Goal: Task Accomplishment & Management: Manage account settings

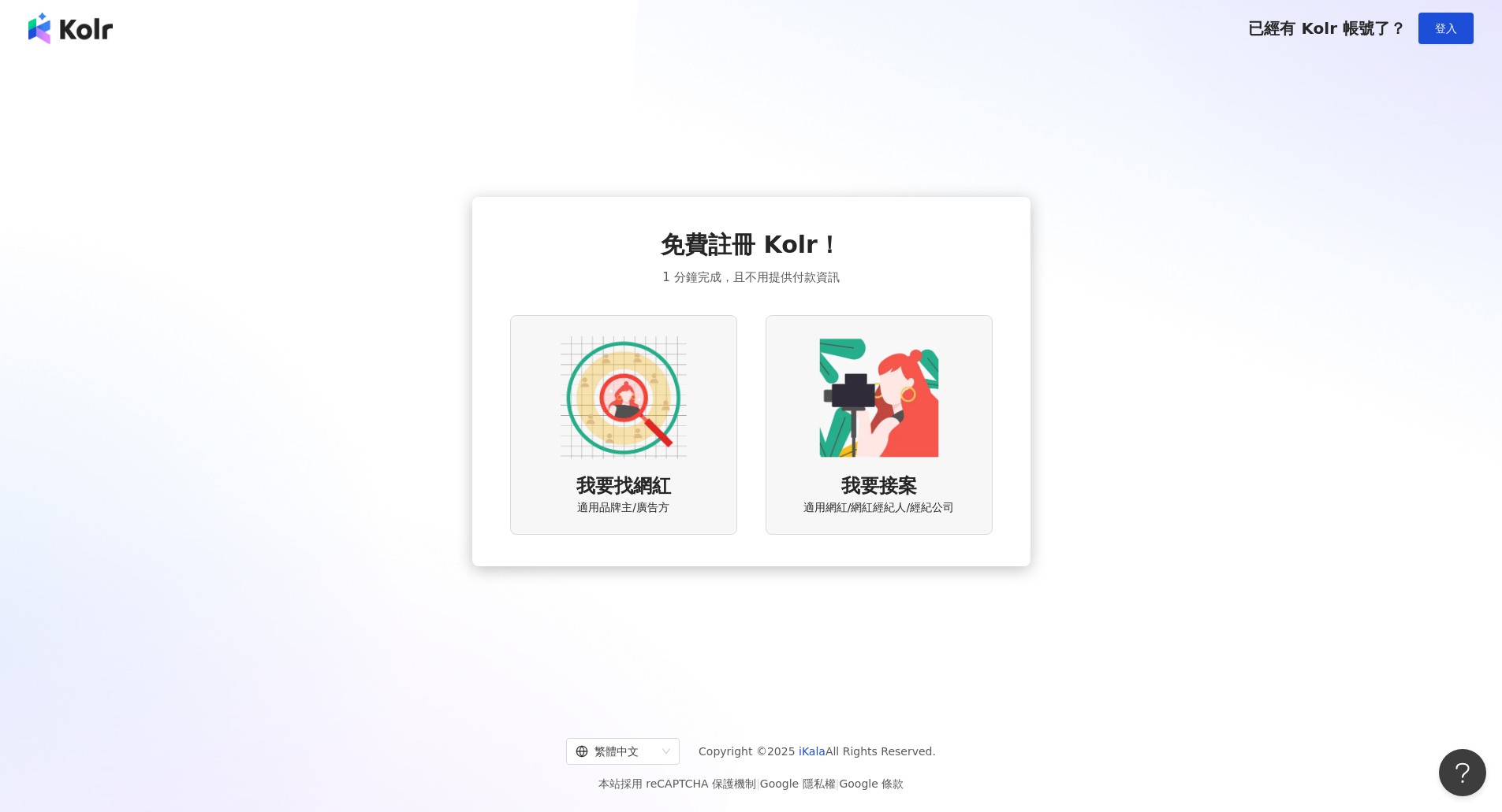
click at [637, 420] on img at bounding box center [623, 398] width 126 height 126
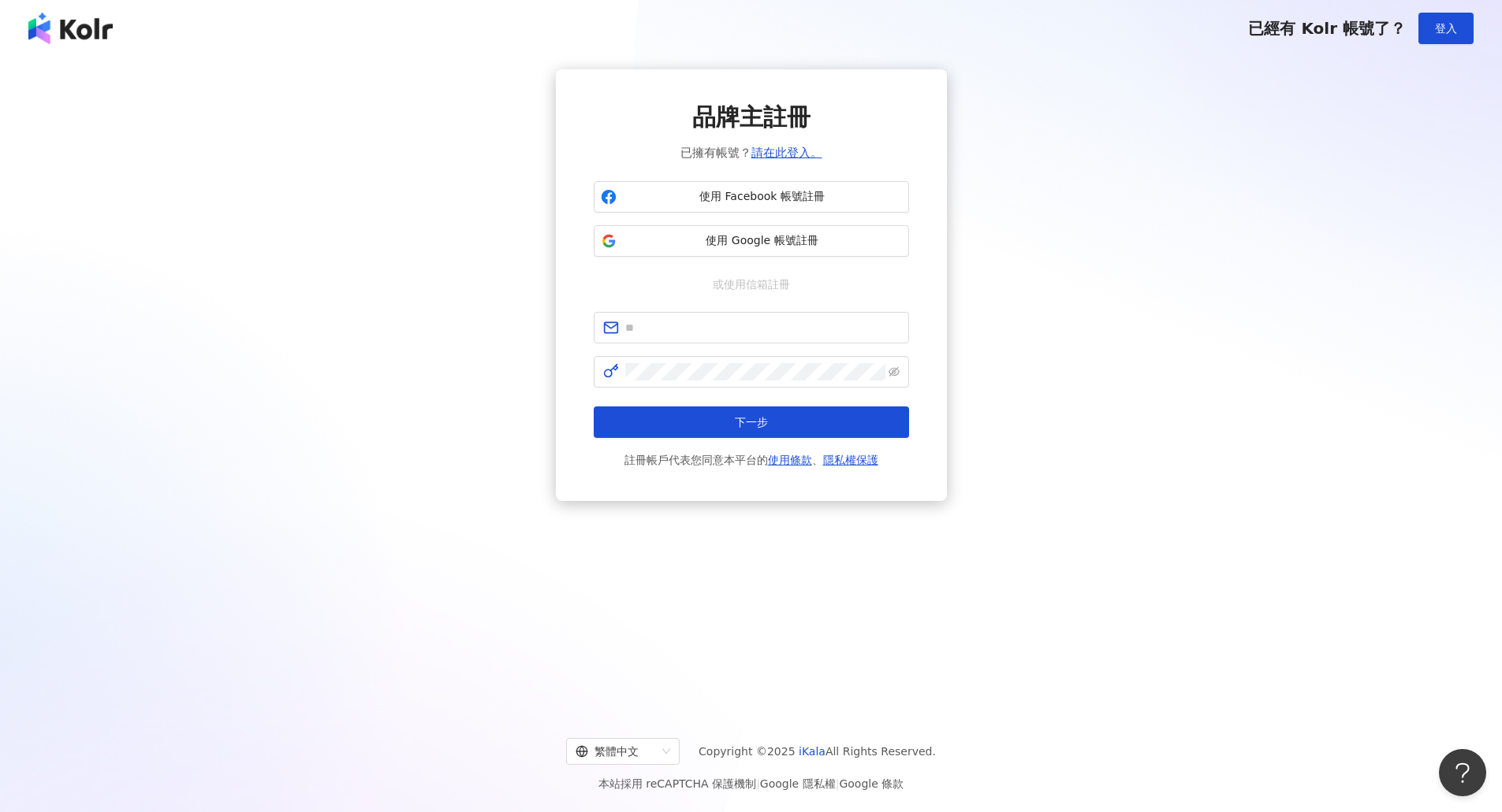
click at [682, 311] on div "品牌主註冊 已擁有帳號？ 請在此登入。 使用 Facebook 帳號註冊 使用 Google 帳號註冊 或使用信箱註冊 下一步 註冊帳戶代表您同意本平台的 使…" at bounding box center [751, 285] width 315 height 369
click at [680, 321] on input "text" at bounding box center [762, 328] width 274 height 18
type input "**********"
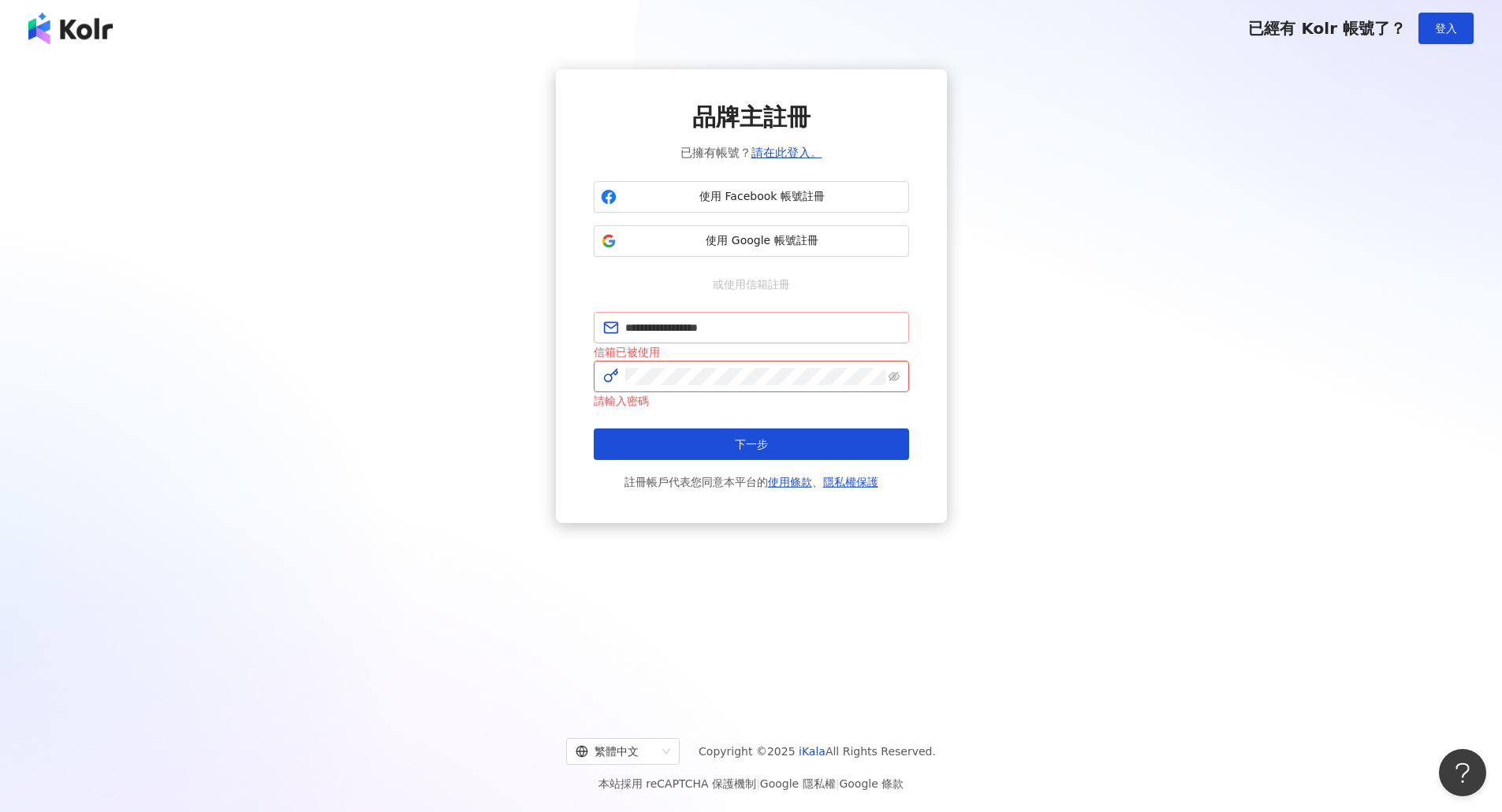
click at [706, 365] on span at bounding box center [751, 377] width 315 height 32
click at [773, 148] on link "請在此登入。" at bounding box center [786, 153] width 71 height 14
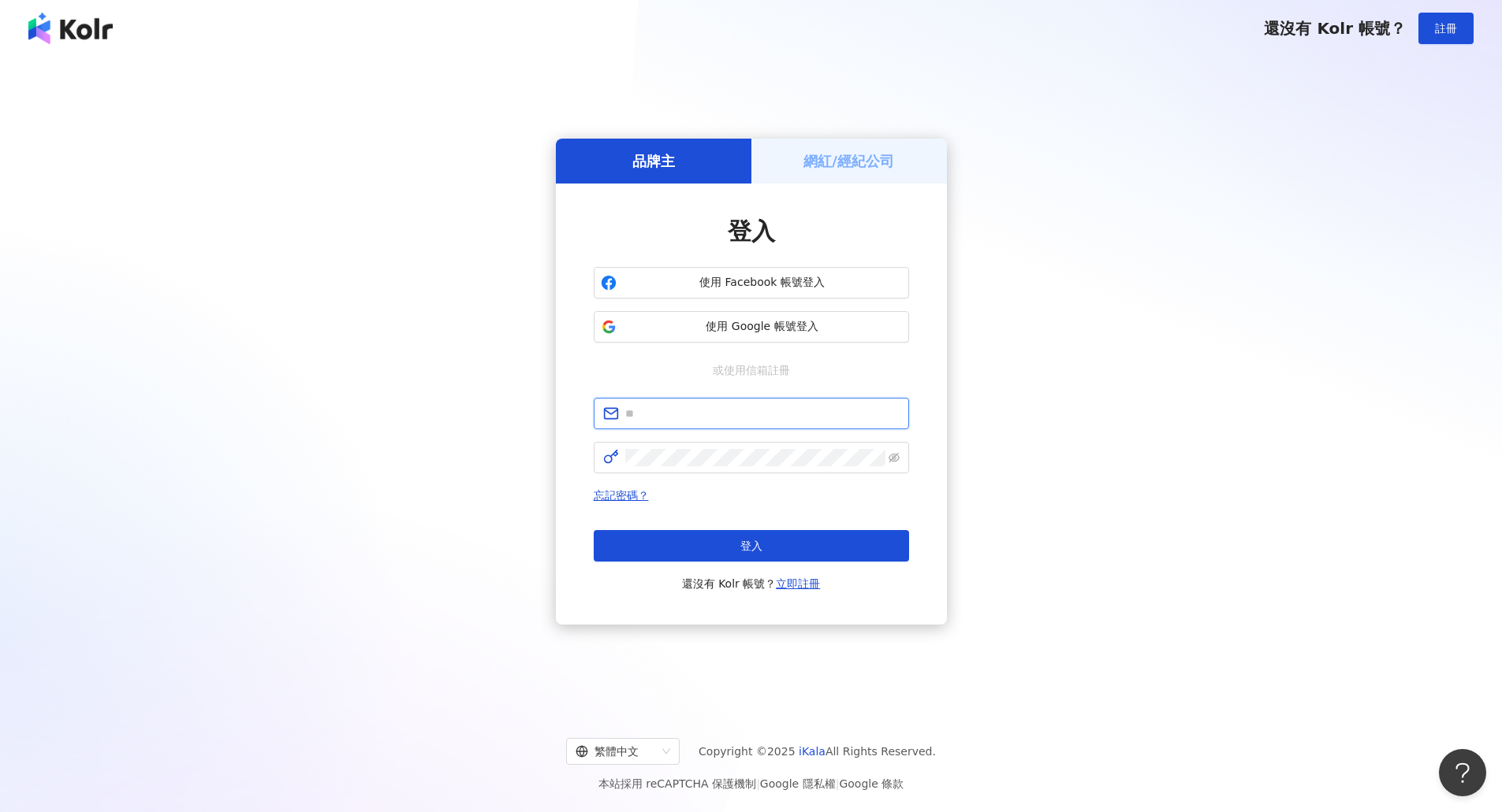
click at [721, 406] on input "text" at bounding box center [762, 414] width 274 height 18
type input "**********"
click button "登入" at bounding box center [751, 546] width 315 height 32
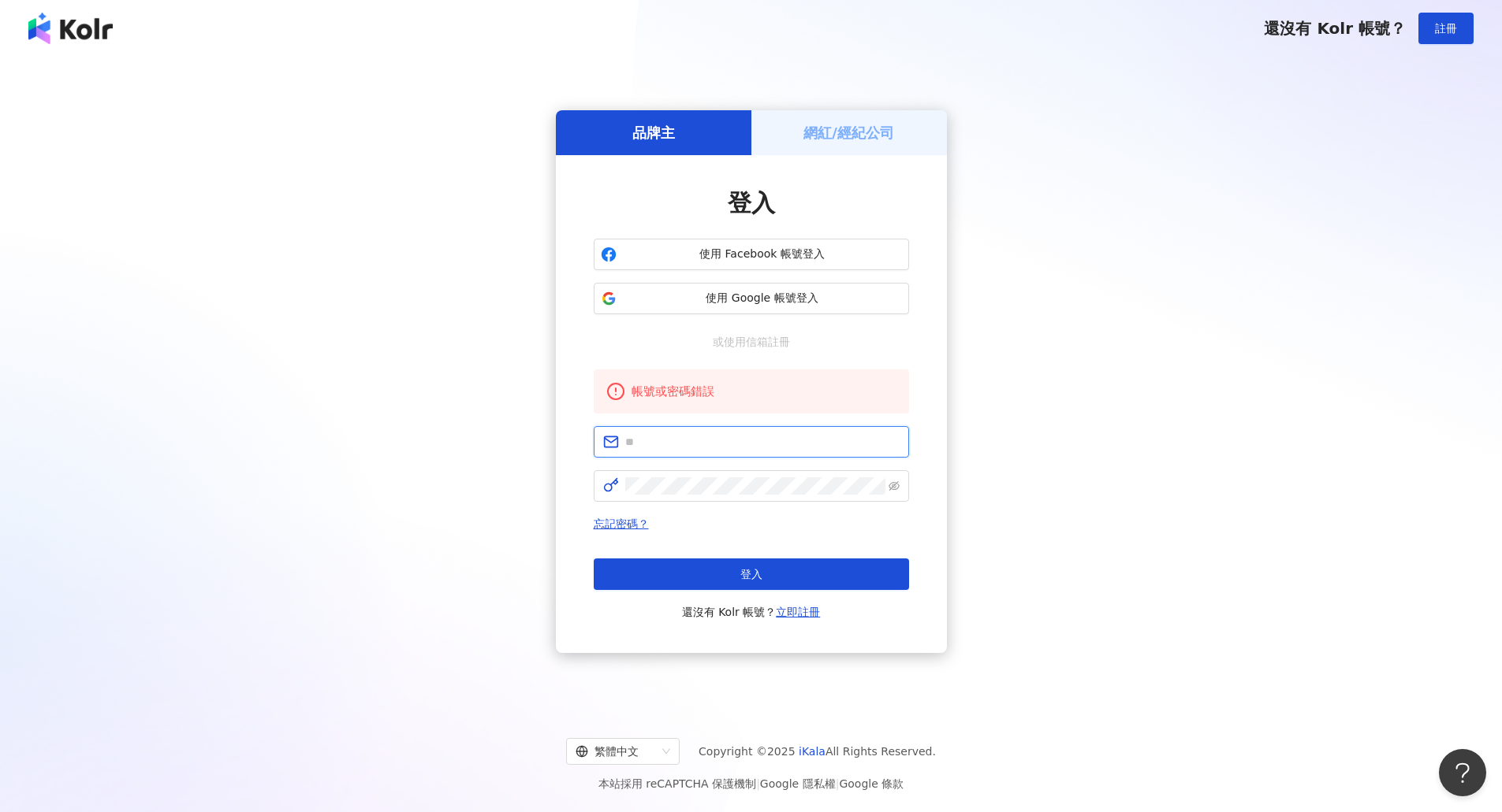
click at [682, 449] on input "text" at bounding box center [762, 442] width 274 height 18
type input "**********"
click at [890, 490] on icon "eye-invisible" at bounding box center [894, 486] width 11 height 11
click at [898, 490] on icon "eye" at bounding box center [894, 486] width 11 height 11
click at [890, 492] on icon "eye-invisible" at bounding box center [894, 486] width 11 height 11
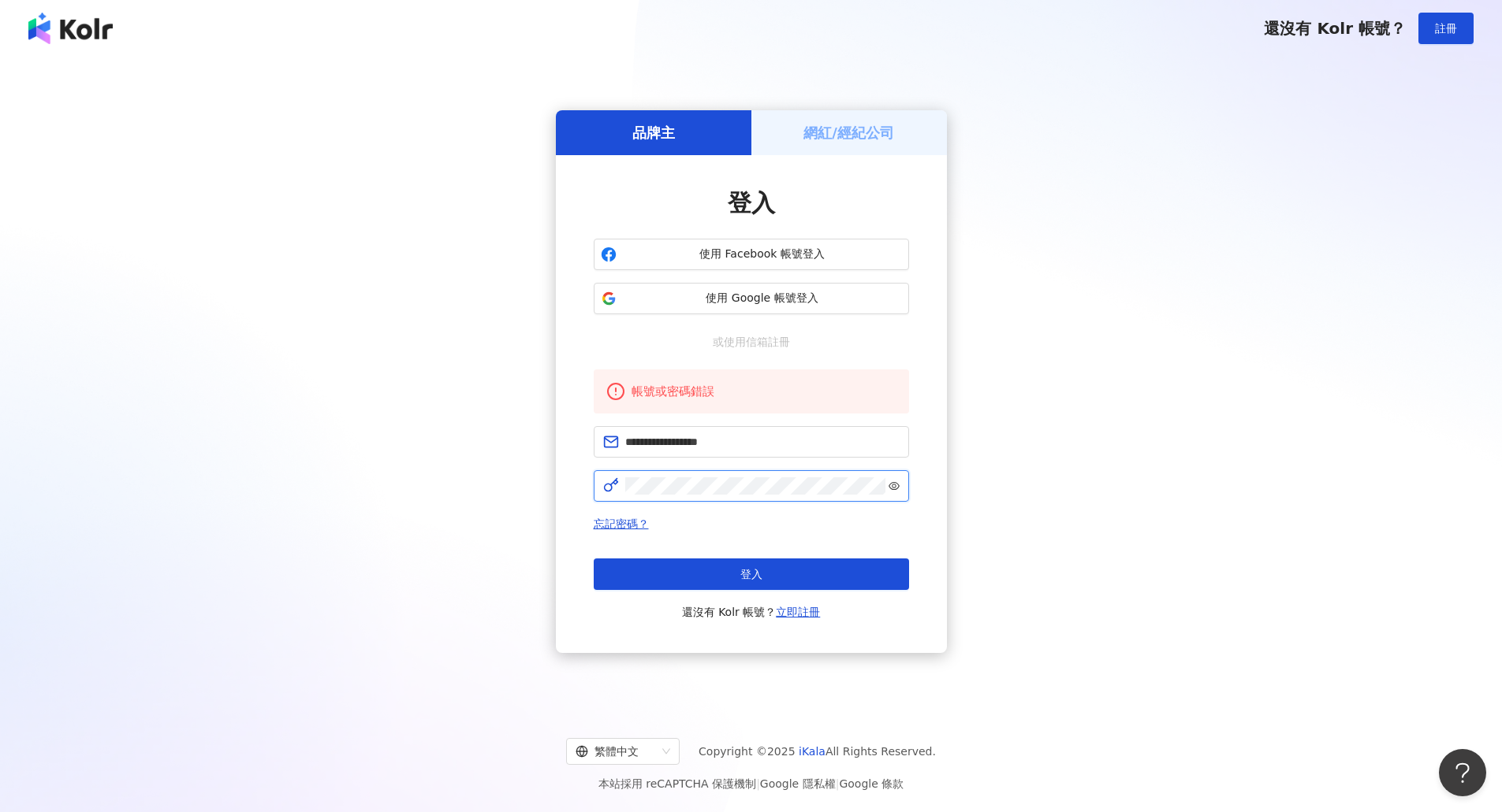
click at [895, 484] on icon "eye" at bounding box center [894, 486] width 11 height 11
click at [895, 487] on icon "eye-invisible" at bounding box center [894, 487] width 3 height 3
click at [802, 575] on button "登入" at bounding box center [751, 575] width 315 height 32
click at [612, 524] on link "忘記密碼？" at bounding box center [621, 524] width 55 height 13
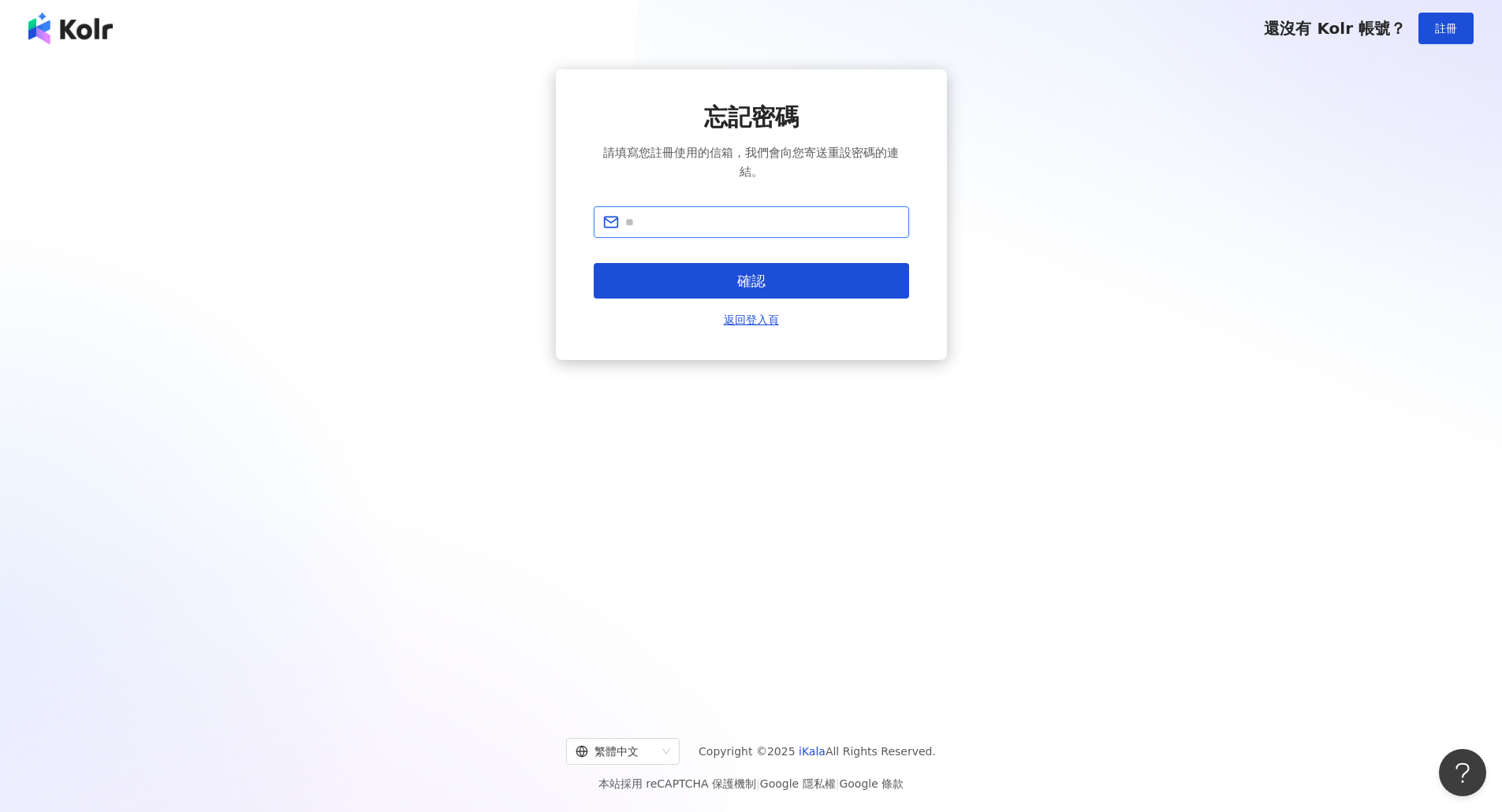
click at [826, 214] on span at bounding box center [751, 222] width 315 height 32
click at [832, 223] on input "text" at bounding box center [762, 222] width 274 height 18
type input "**********"
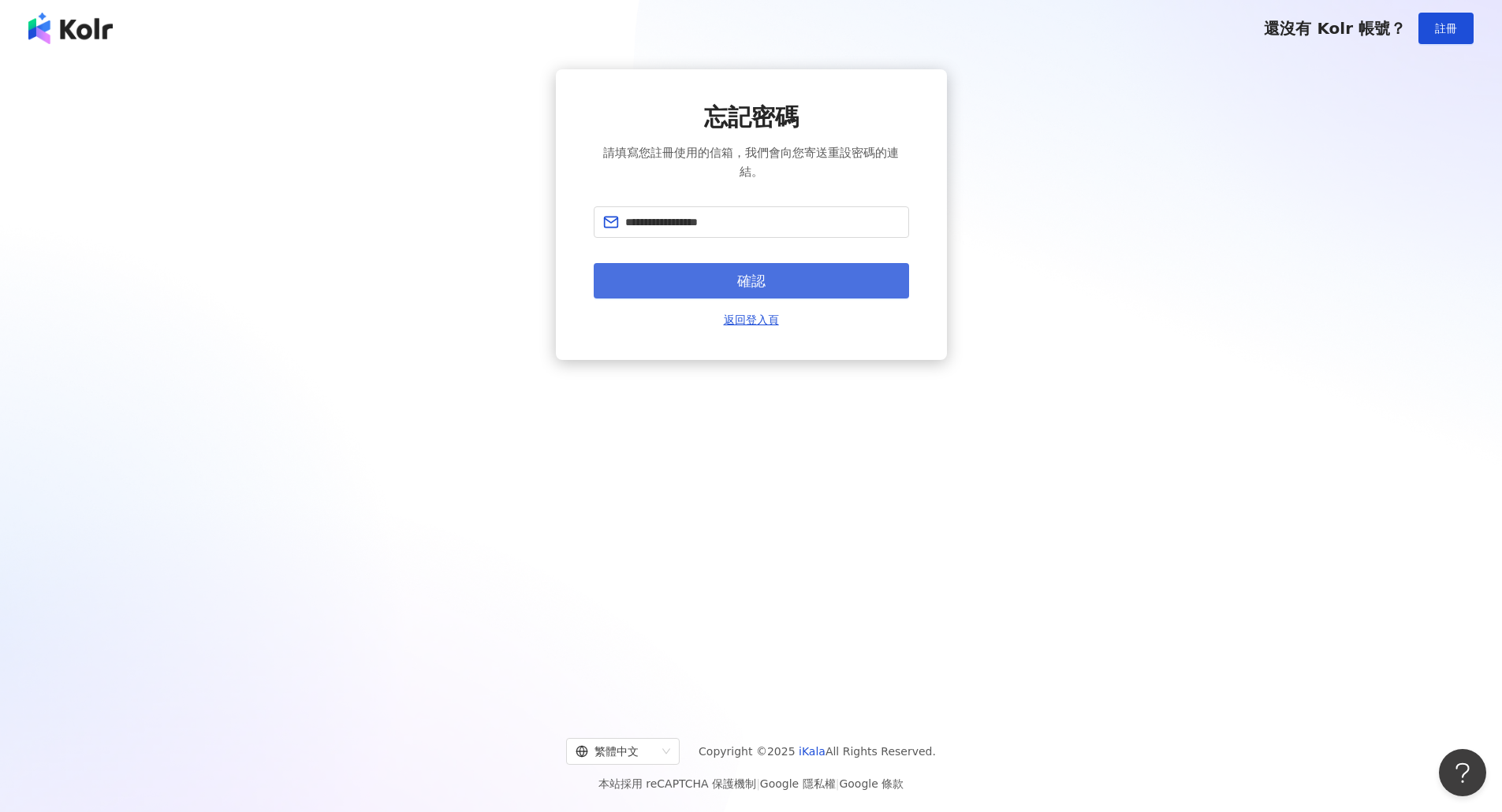
click at [787, 291] on button "確認" at bounding box center [751, 280] width 315 height 35
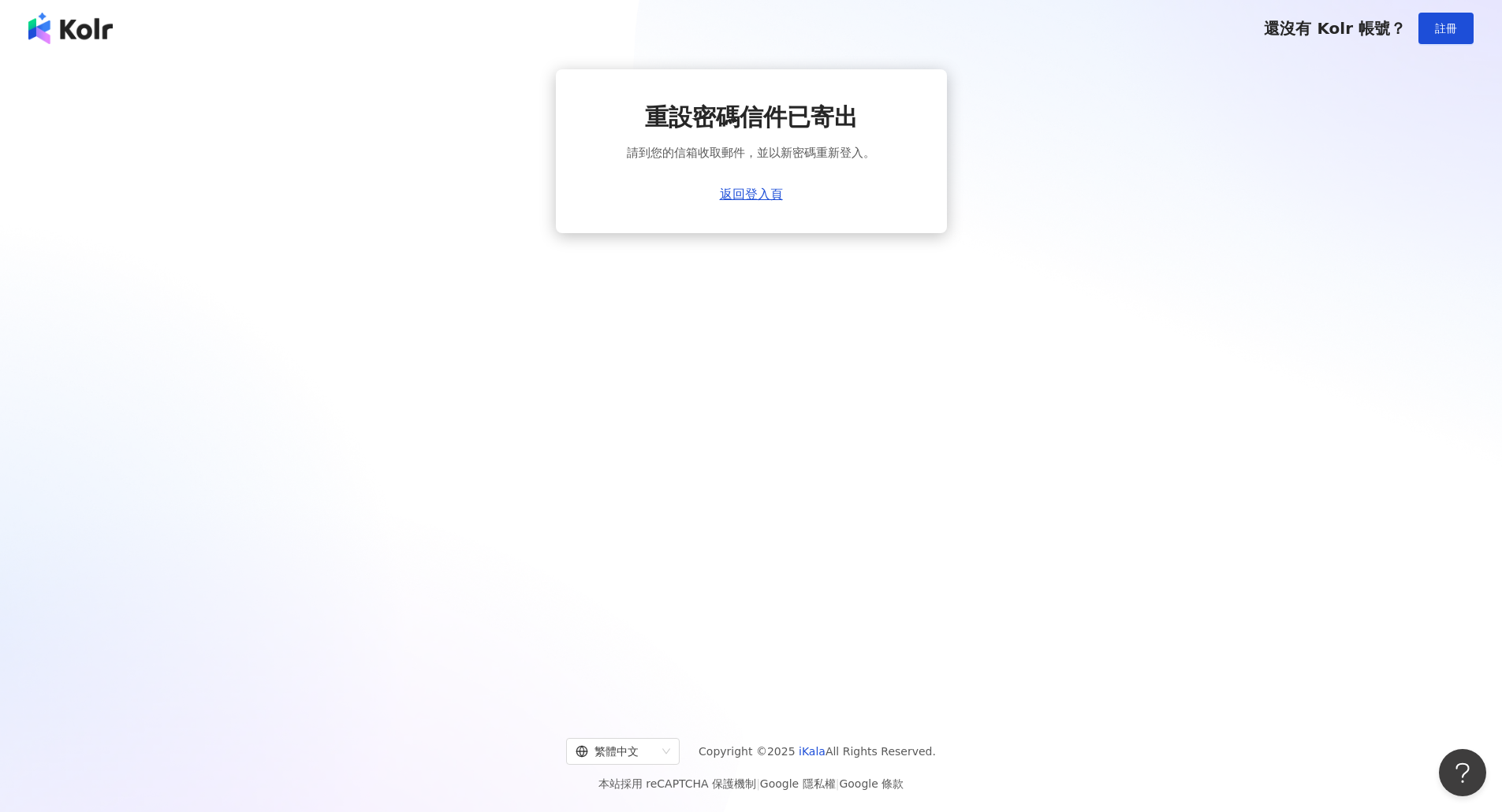
click at [1126, 597] on div "重設密碼信件已寄出 請到您的信箱收取郵件，並以新密碼重新登入。 返回登入頁" at bounding box center [751, 382] width 1502 height 650
click at [1342, 369] on div "重設密碼信件已寄出 請到您的信箱收取郵件，並以新密碼重新登入。 返回登入頁" at bounding box center [751, 382] width 1502 height 650
click at [769, 202] on link "返回登入頁" at bounding box center [751, 194] width 63 height 14
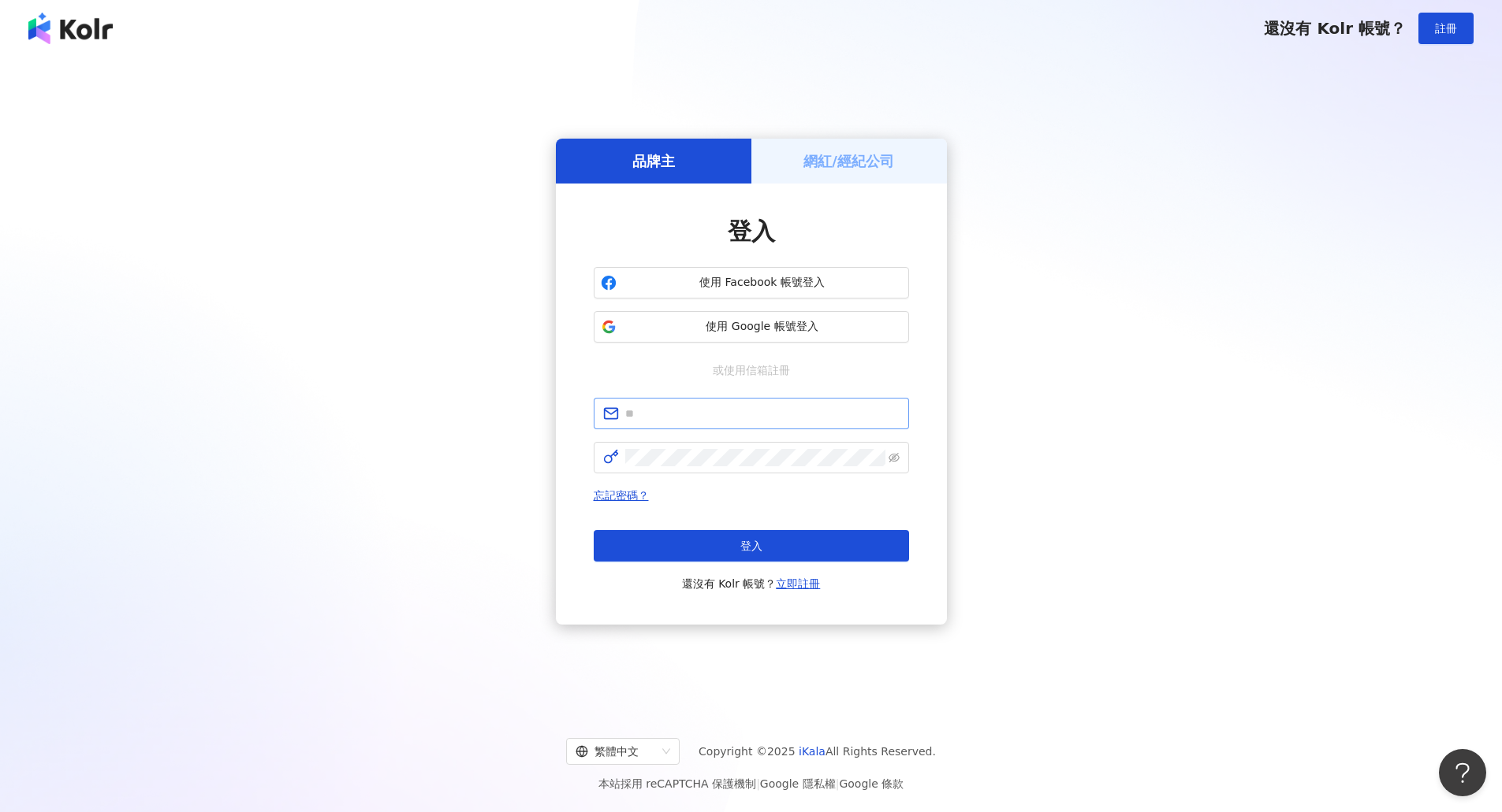
click at [793, 424] on span at bounding box center [751, 414] width 315 height 32
click at [793, 418] on input "text" at bounding box center [762, 414] width 274 height 18
type input "**********"
click at [635, 489] on link "忘記密碼？" at bounding box center [621, 496] width 55 height 13
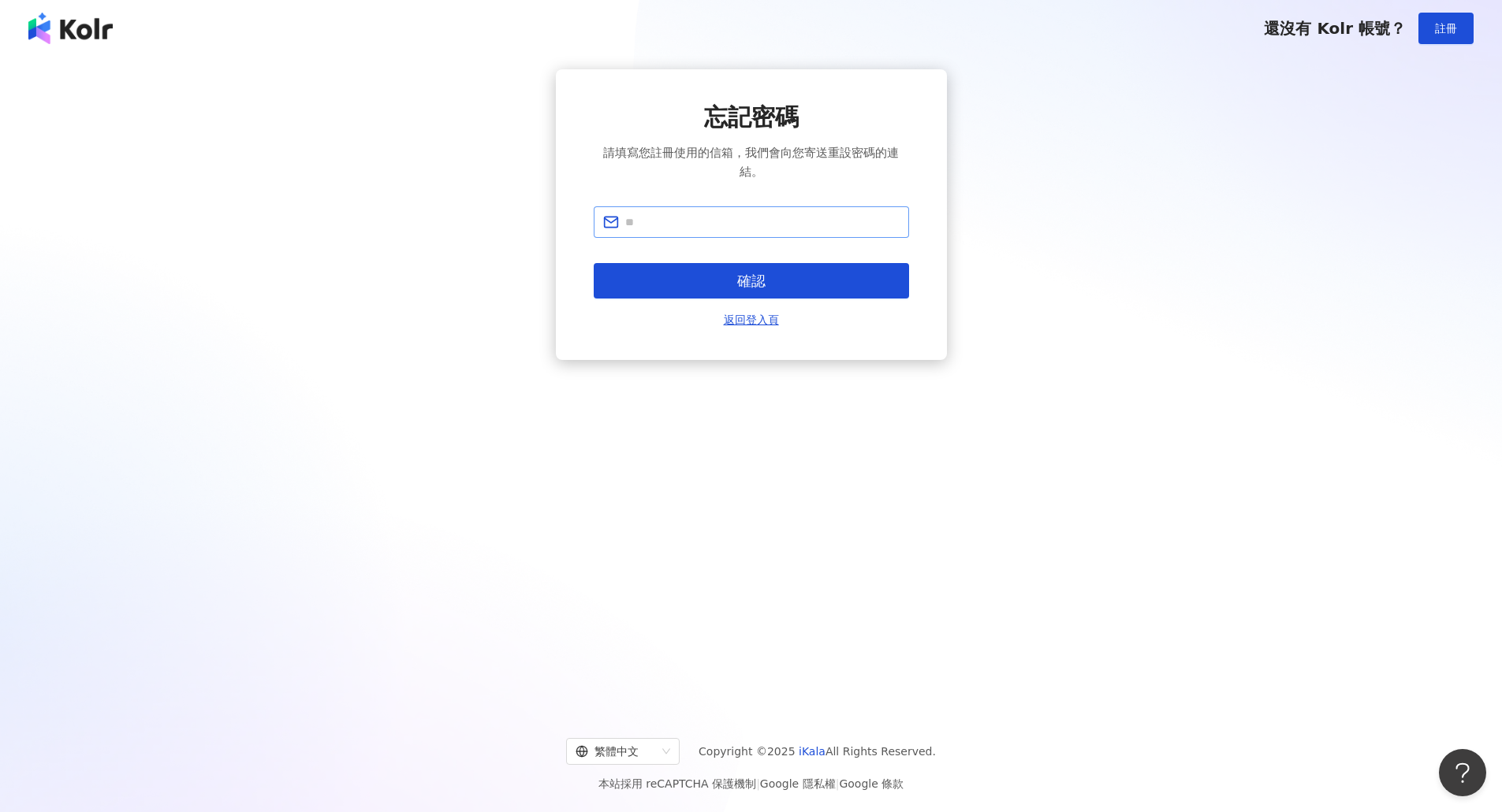
click at [720, 209] on span at bounding box center [751, 222] width 315 height 32
click at [721, 235] on span at bounding box center [751, 222] width 315 height 32
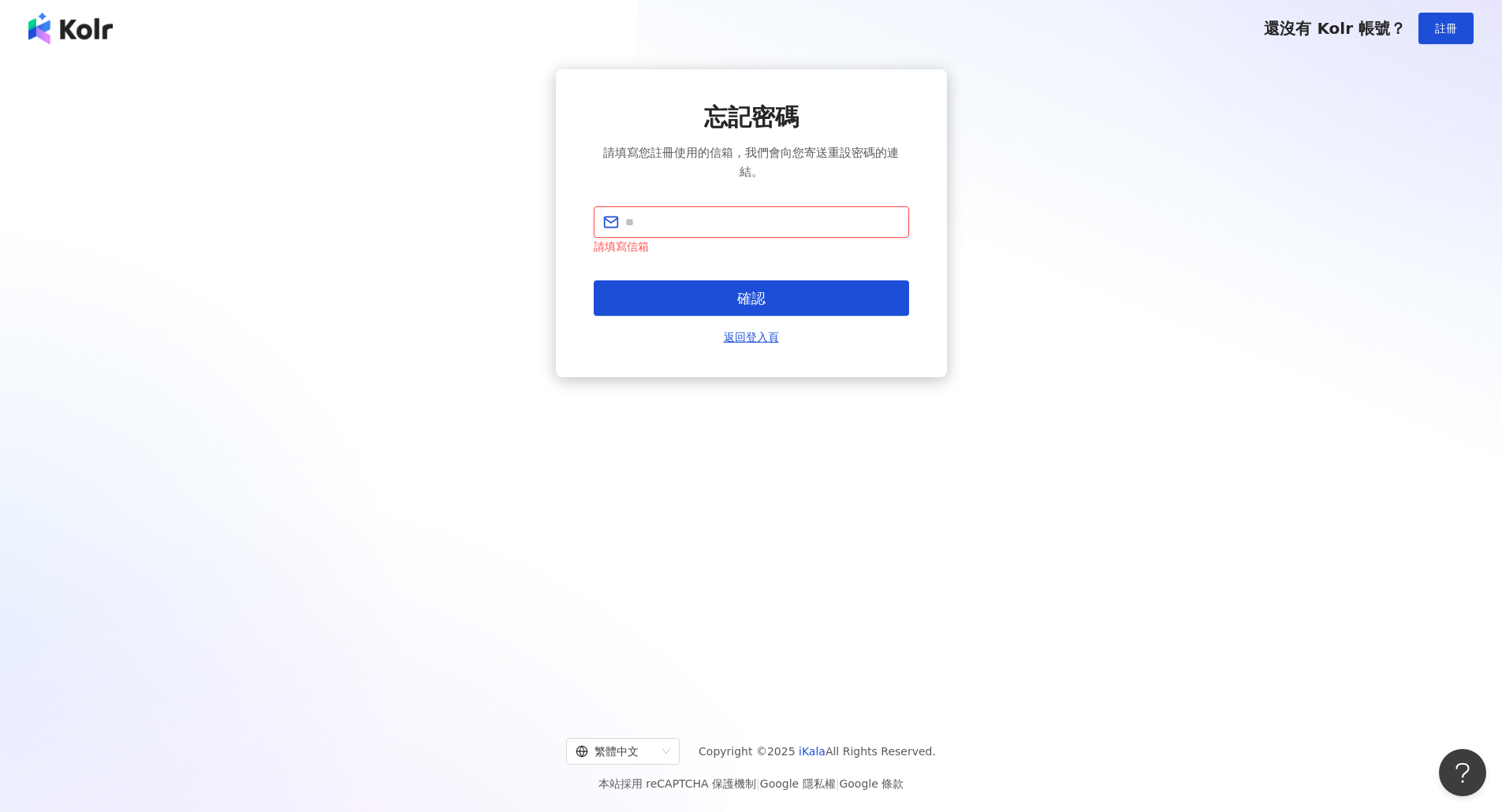
click at [721, 223] on input "text" at bounding box center [762, 222] width 274 height 18
type input "**********"
click at [749, 284] on button "確認" at bounding box center [751, 298] width 315 height 35
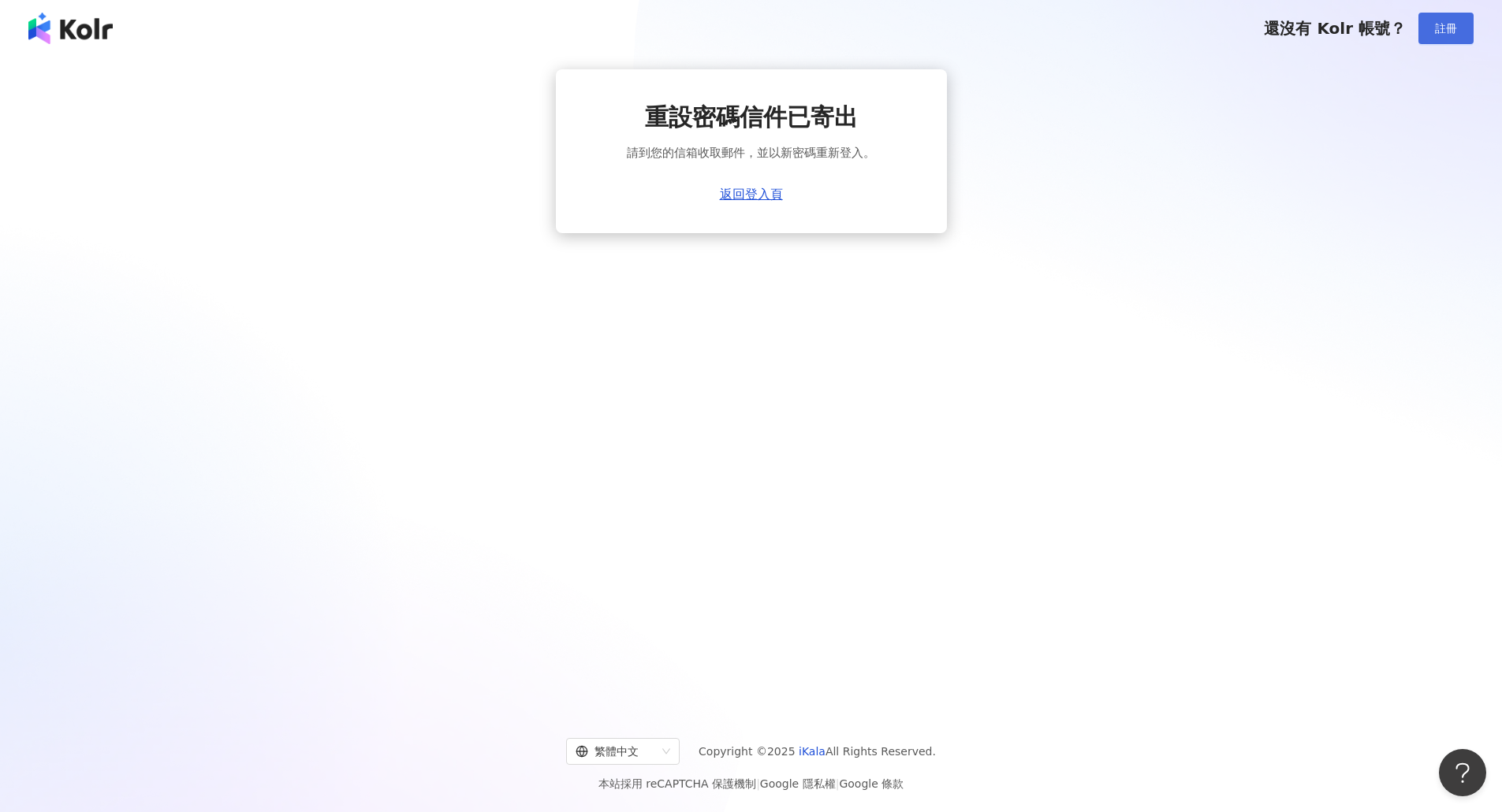
click at [1434, 28] on button "註冊" at bounding box center [1445, 29] width 55 height 32
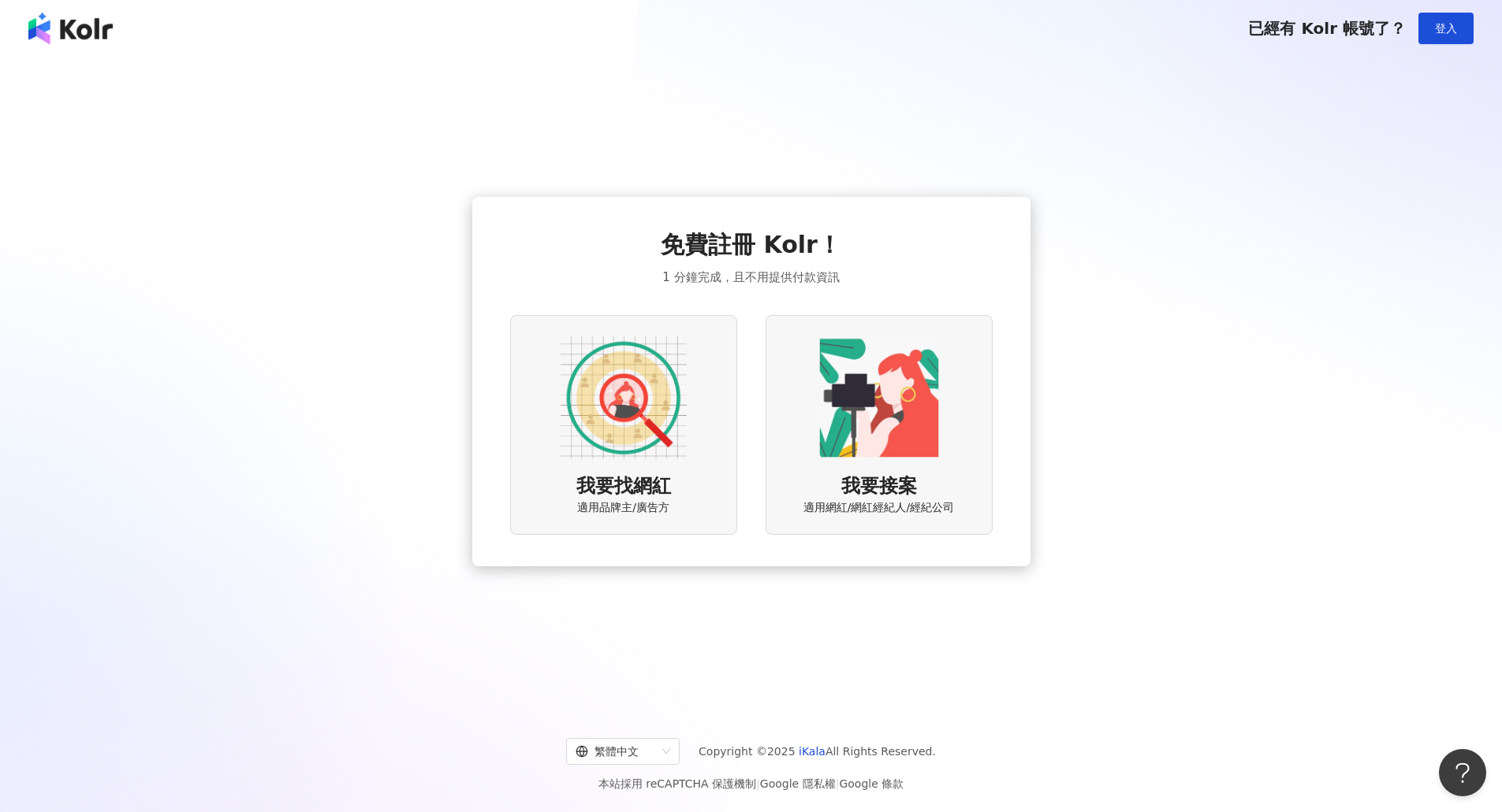
click at [641, 509] on span "適用品牌主/廣告方" at bounding box center [623, 508] width 92 height 16
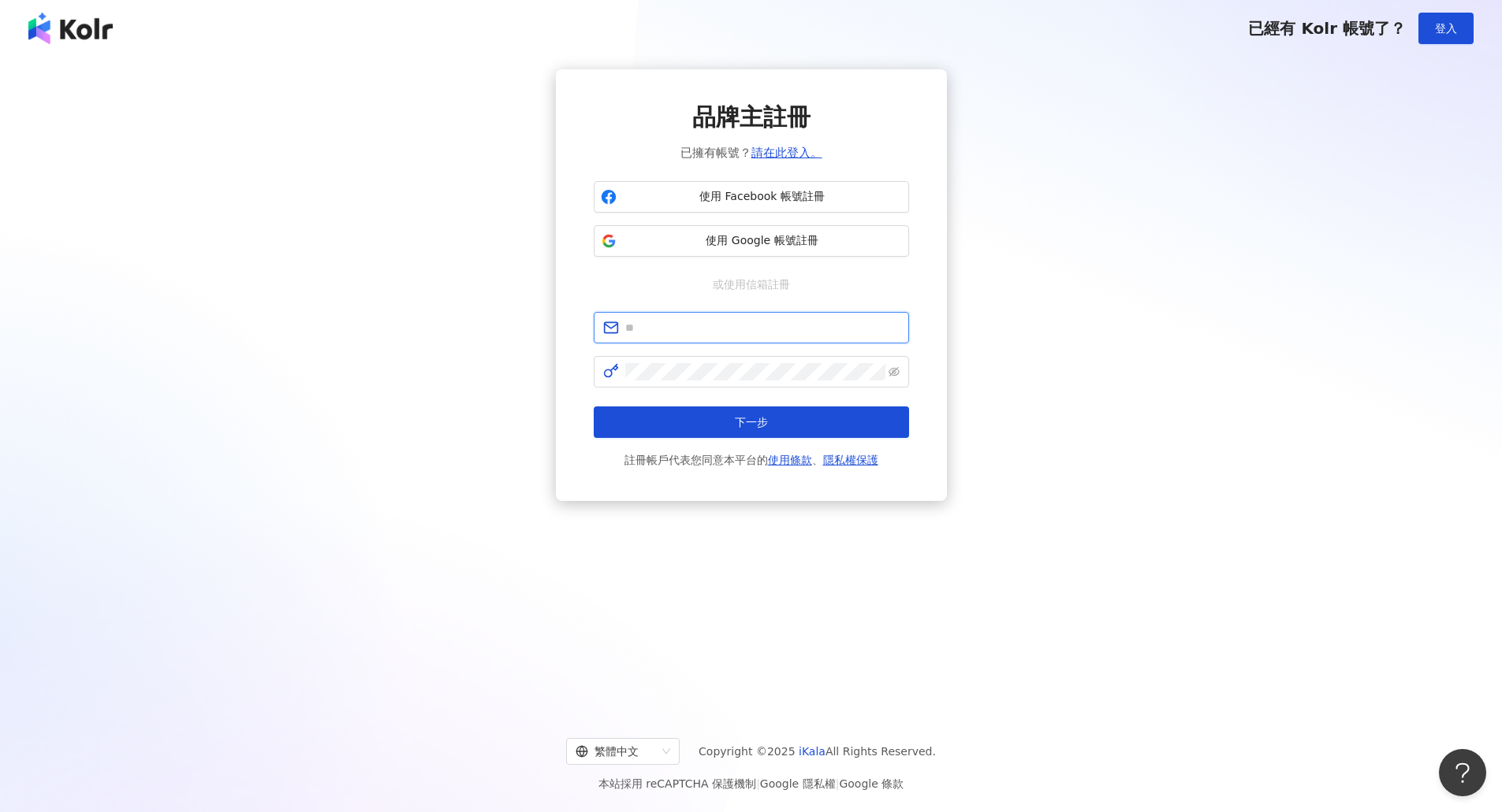
click at [747, 333] on input "text" at bounding box center [762, 328] width 274 height 18
type input "**********"
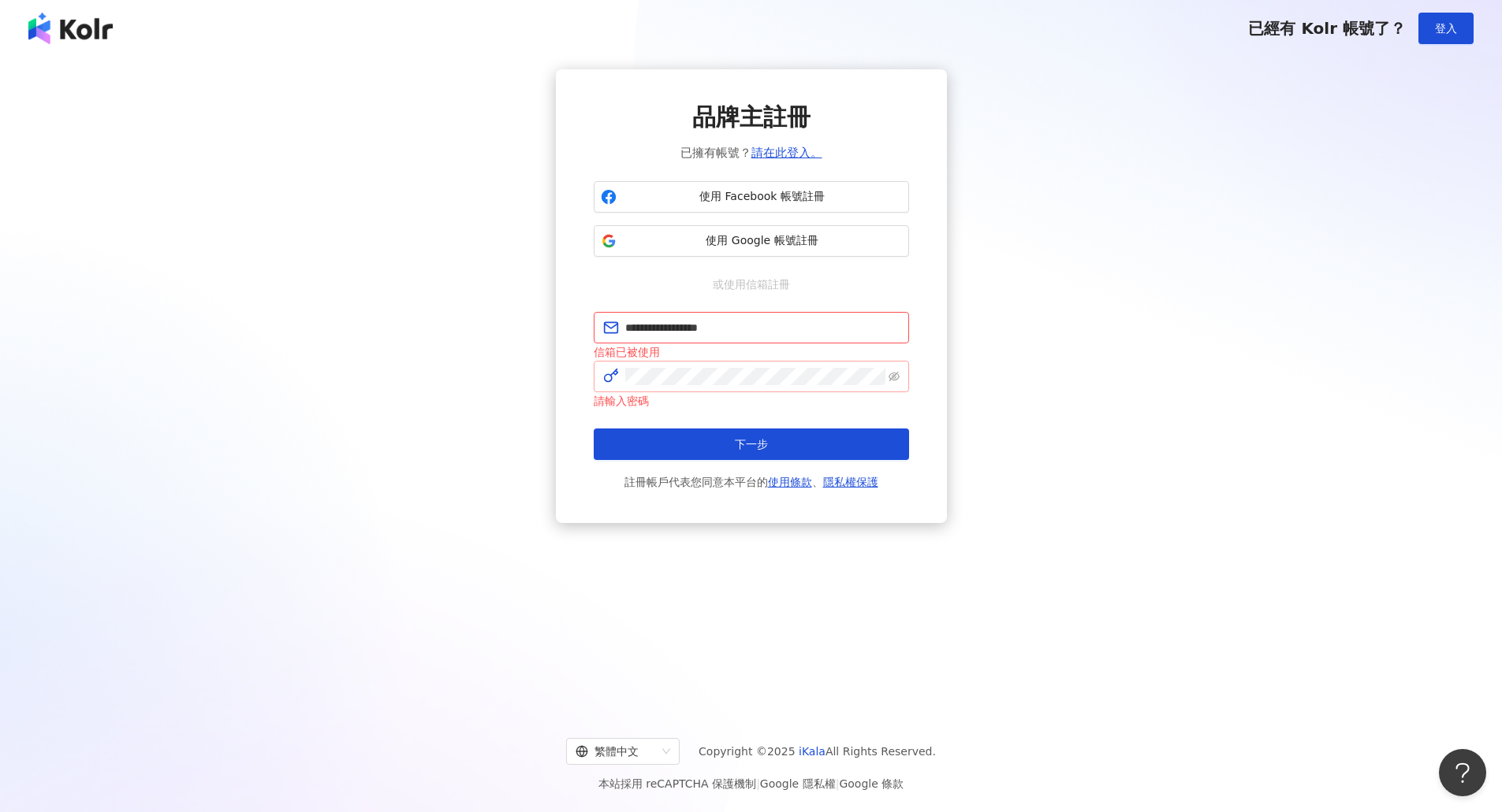
click at [757, 364] on span at bounding box center [751, 377] width 315 height 32
drag, startPoint x: 757, startPoint y: 365, endPoint x: 778, endPoint y: 152, distance: 214.0
click at [778, 152] on link "請在此登入。" at bounding box center [786, 153] width 71 height 14
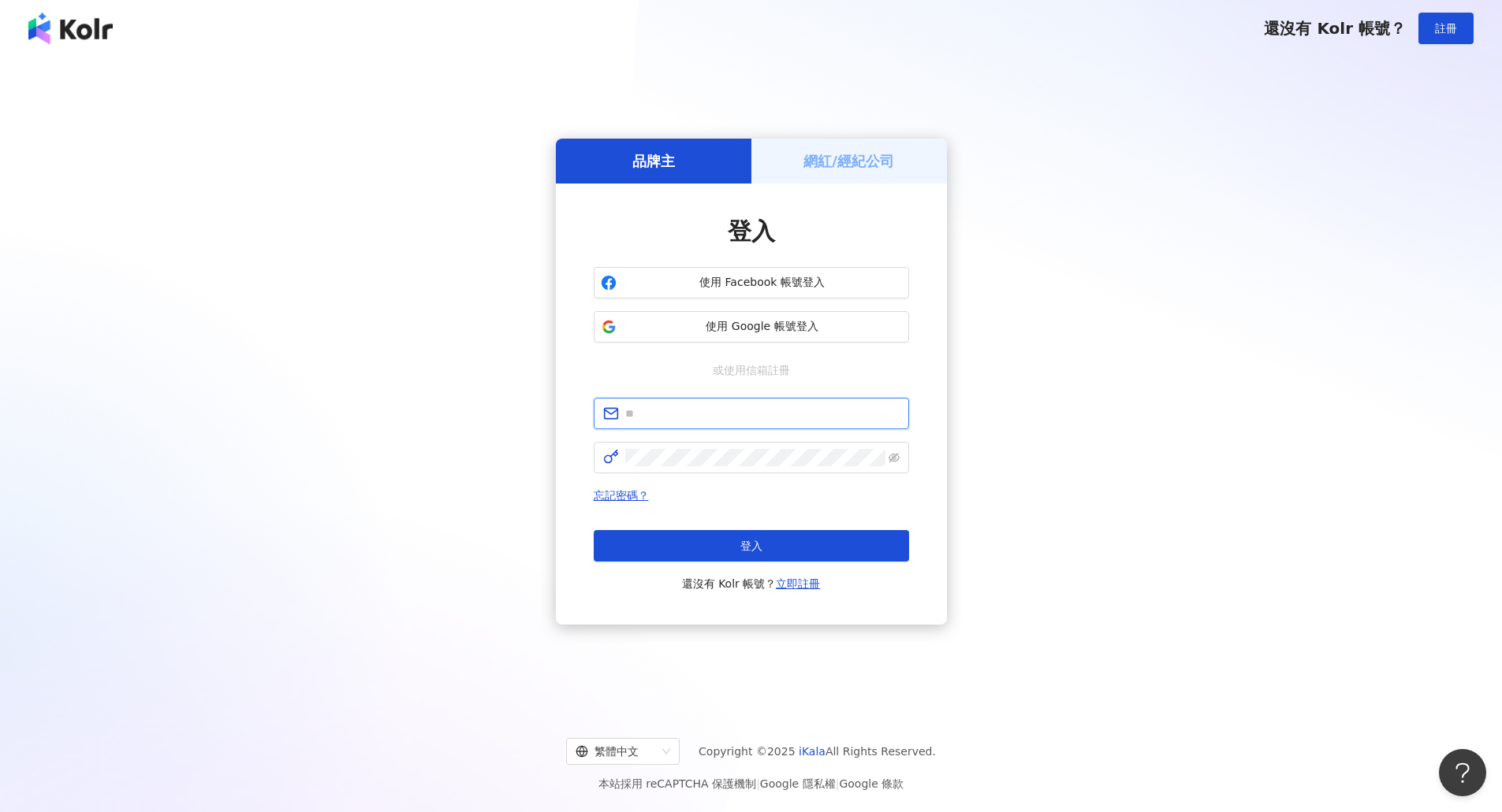
click at [762, 414] on input "text" at bounding box center [762, 414] width 274 height 18
type input "**********"
click at [781, 550] on button "登入" at bounding box center [751, 546] width 315 height 32
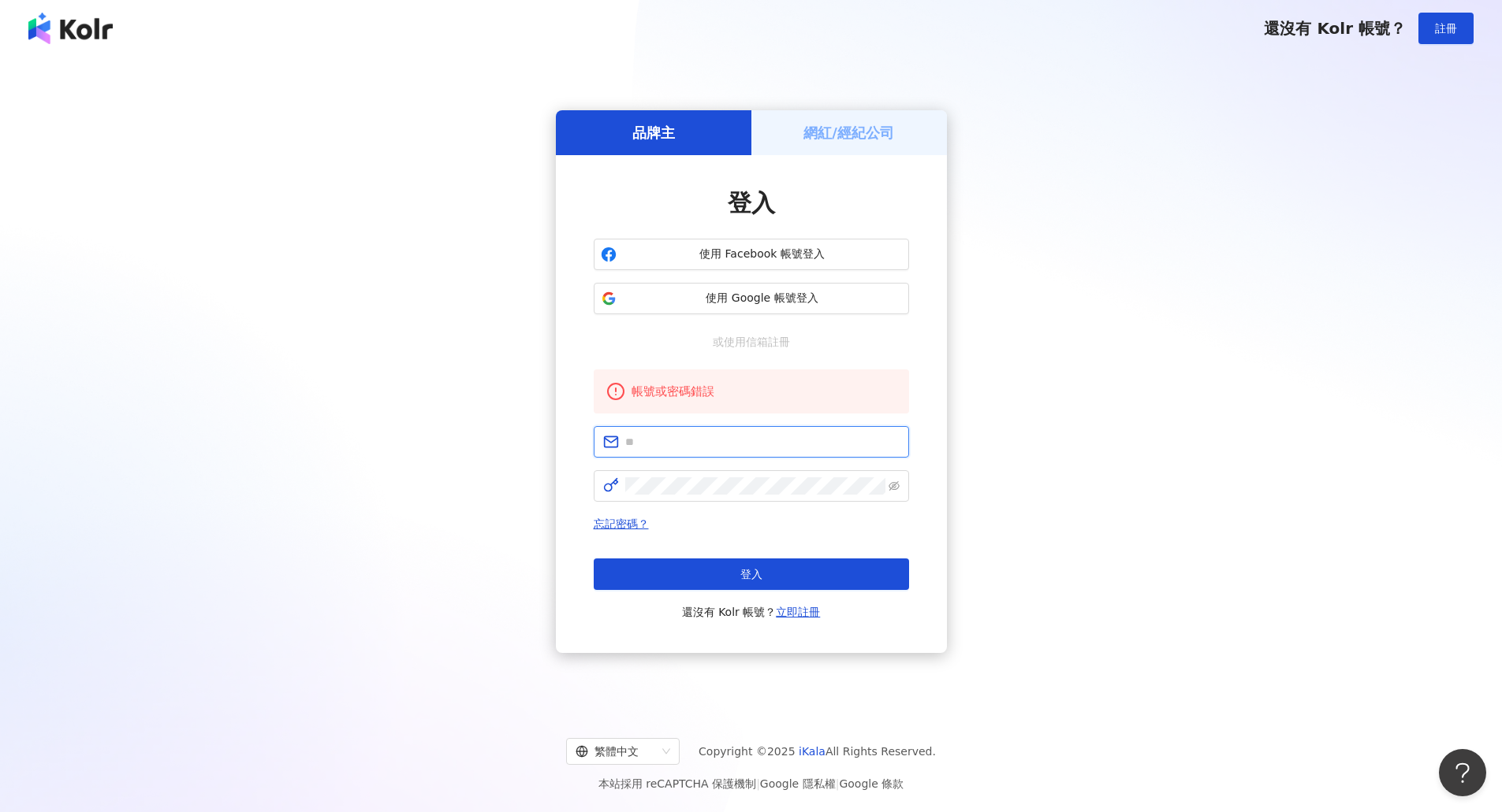
click at [801, 443] on input "text" at bounding box center [762, 442] width 274 height 18
type input "**********"
click at [894, 485] on icon "eye-invisible" at bounding box center [894, 486] width 11 height 10
click at [666, 574] on button "登入" at bounding box center [751, 575] width 315 height 32
click at [668, 440] on input "text" at bounding box center [762, 442] width 274 height 18
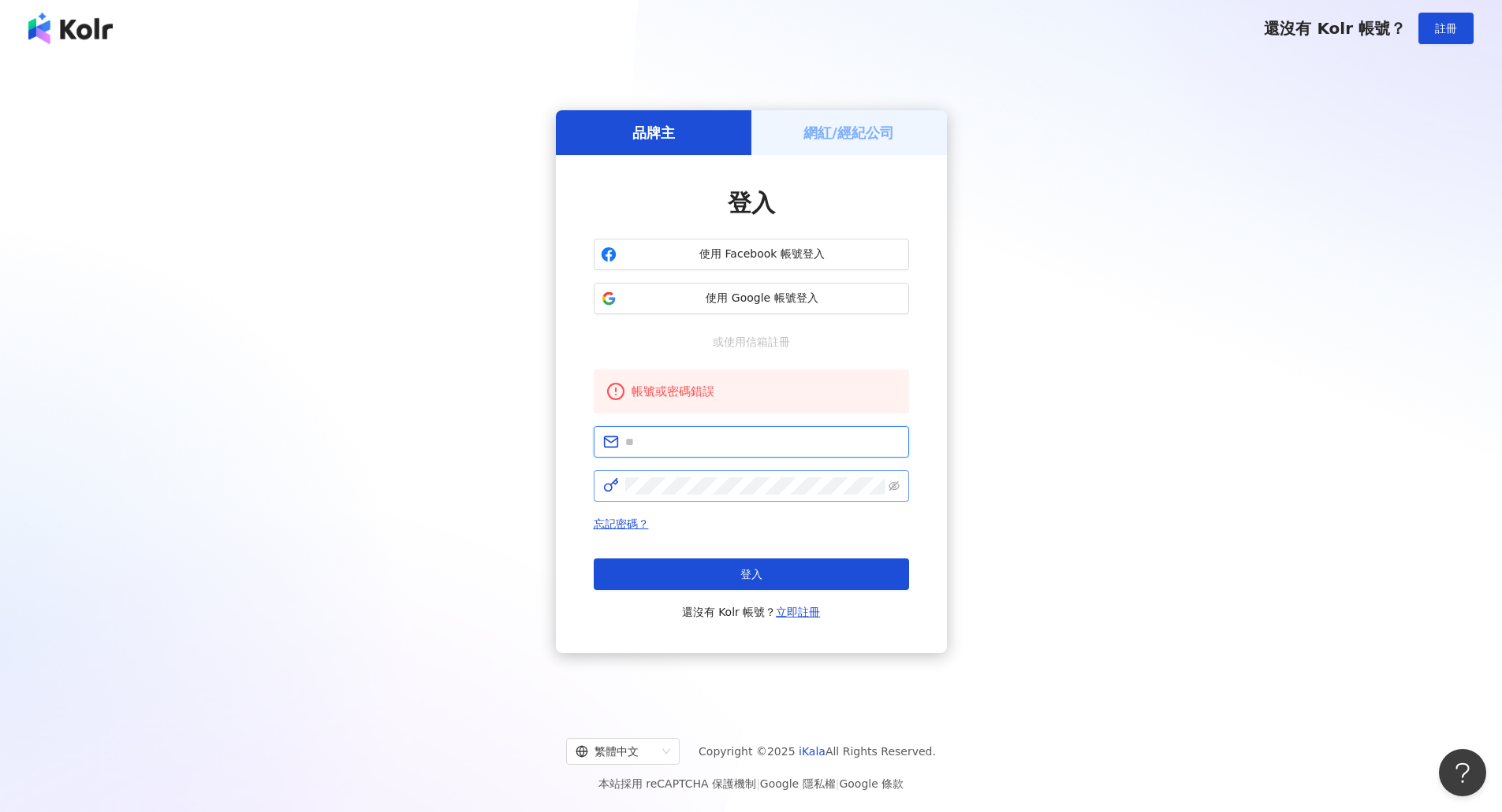
type input "**********"
drag, startPoint x: 740, startPoint y: 496, endPoint x: 662, endPoint y: 477, distance: 80.3
click at [660, 474] on span at bounding box center [751, 486] width 315 height 32
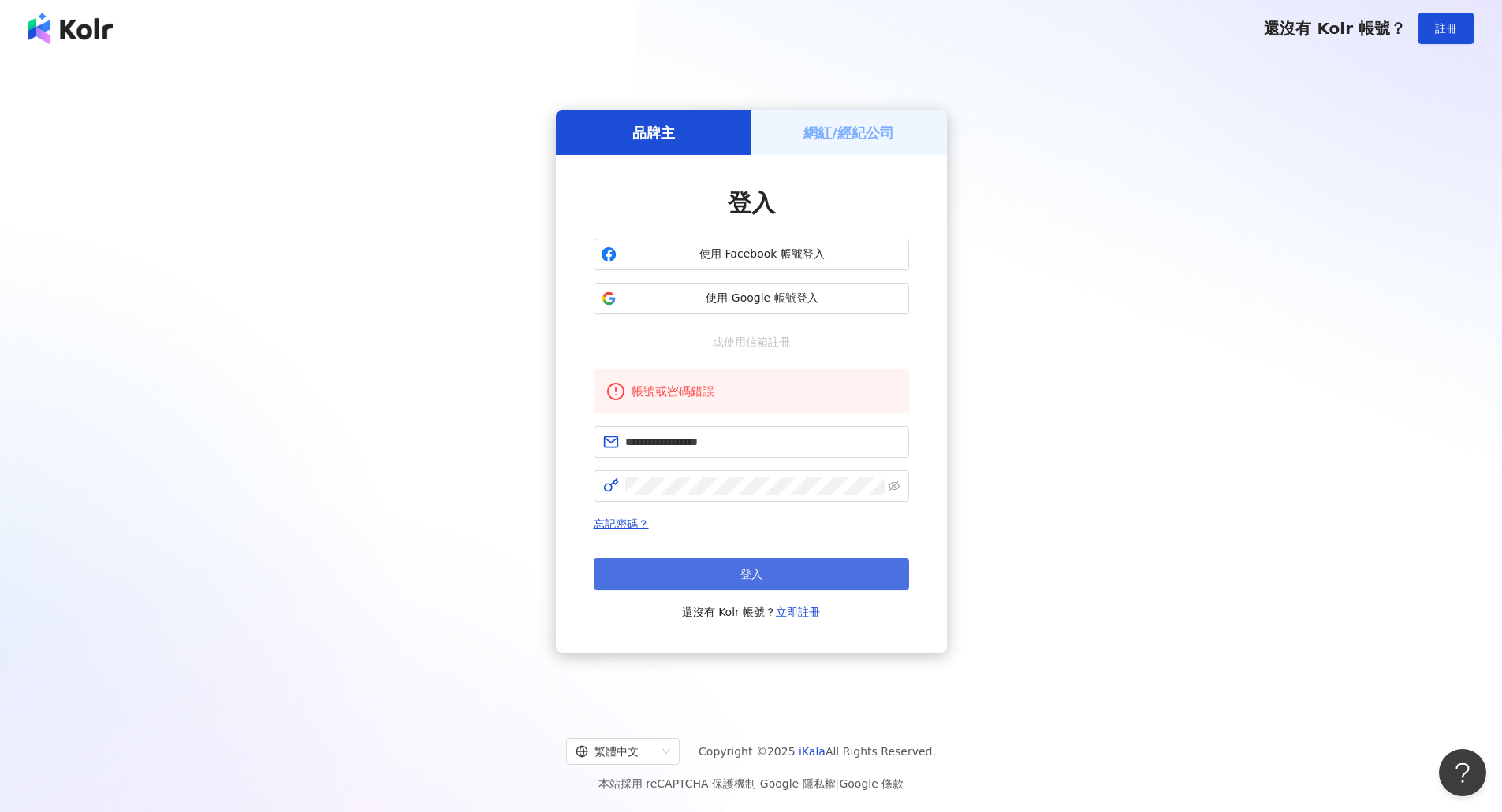
click at [834, 559] on button "登入" at bounding box center [751, 575] width 315 height 32
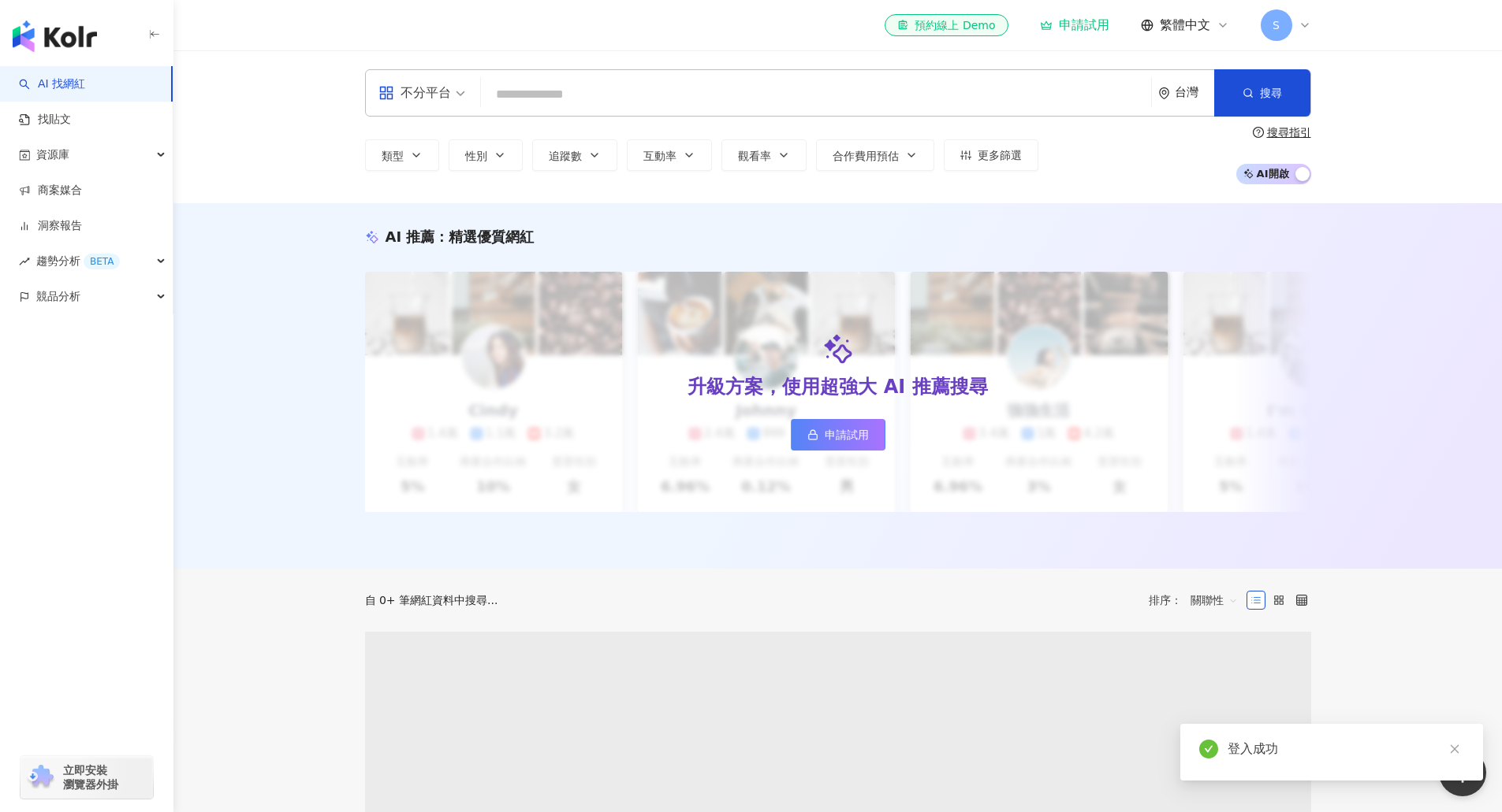
click at [1296, 30] on div "S" at bounding box center [1285, 25] width 50 height 32
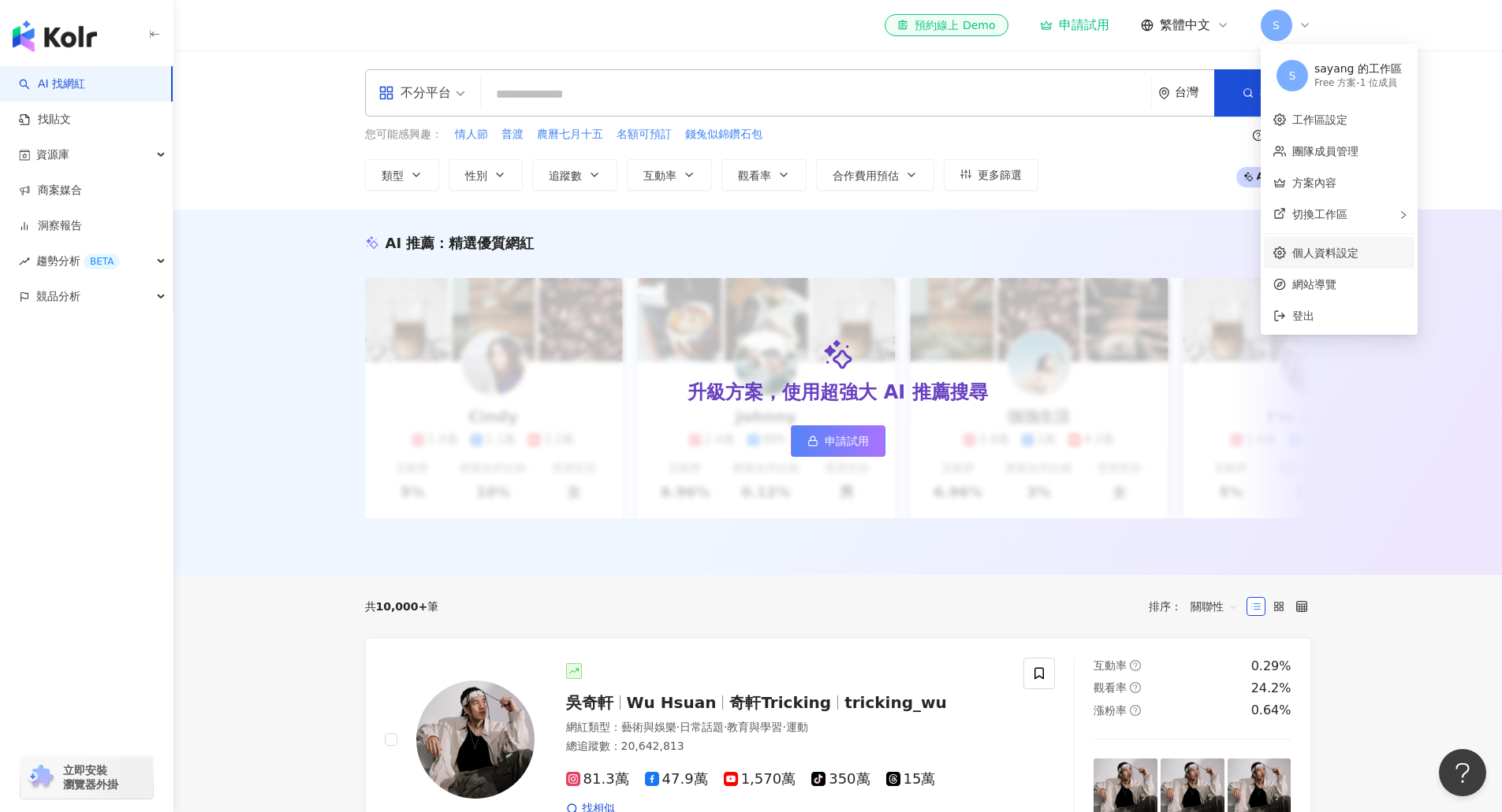
click at [1339, 251] on link "個人資料設定" at bounding box center [1325, 253] width 66 height 13
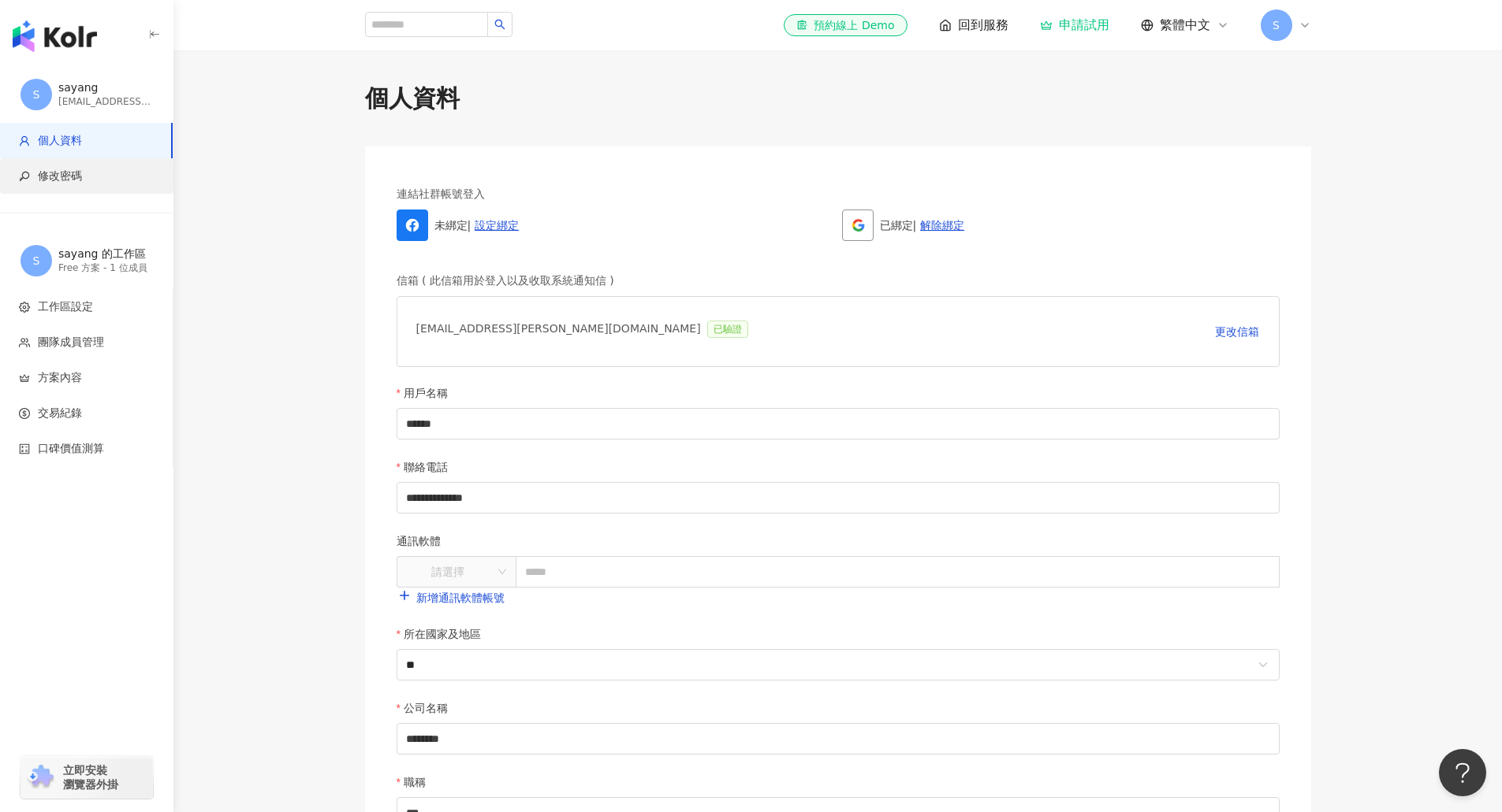
click at [117, 173] on span "修改密碼" at bounding box center [89, 177] width 141 height 16
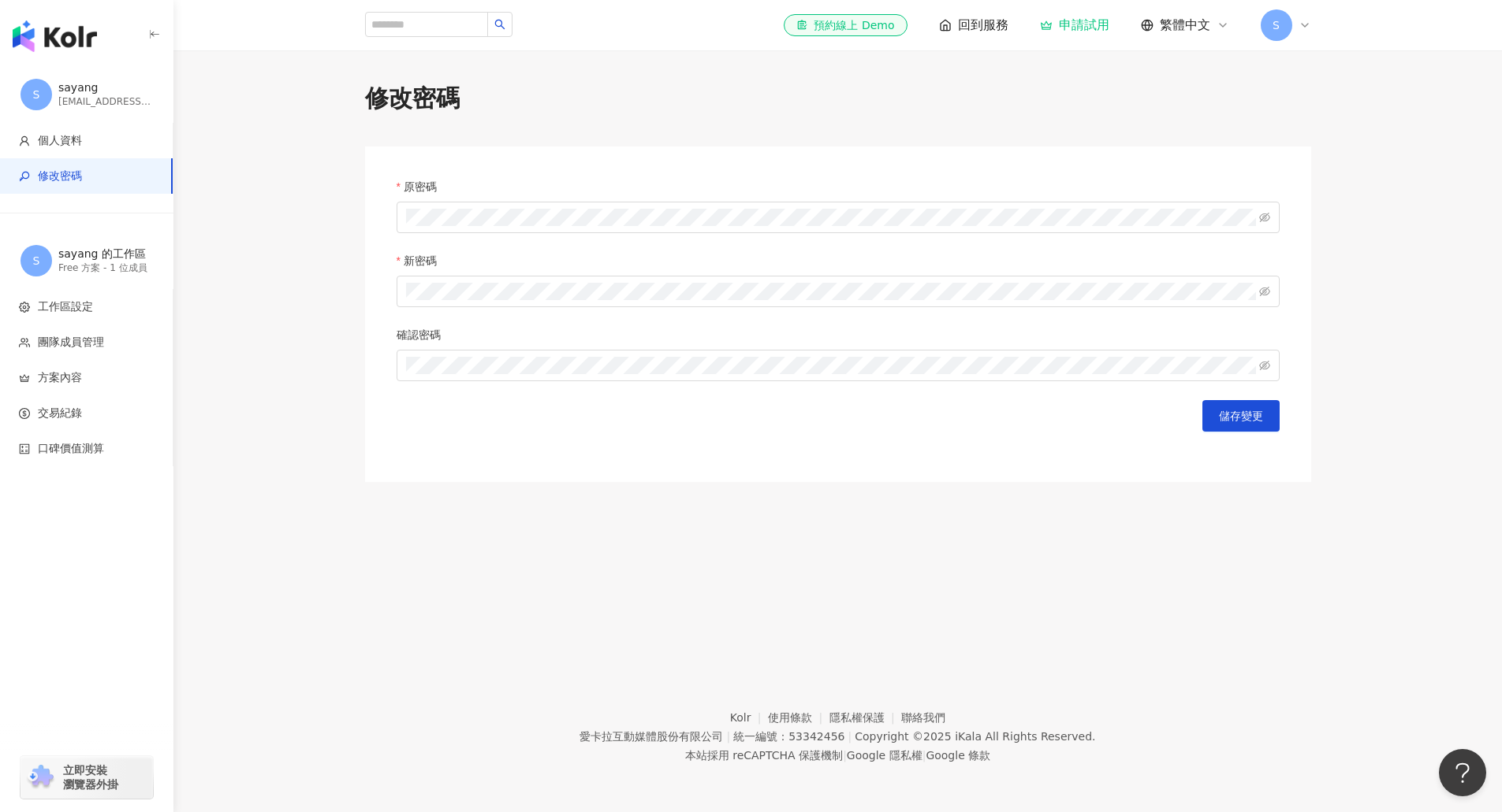
drag, startPoint x: 477, startPoint y: 188, endPoint x: 482, endPoint y: 196, distance: 9.4
click at [478, 188] on div "原密碼" at bounding box center [837, 190] width 883 height 24
click at [486, 207] on span at bounding box center [837, 218] width 883 height 32
click at [1239, 444] on div "原密碼 新密碼 確認密碼 儲存變更" at bounding box center [838, 314] width 946 height 335
click at [1257, 426] on button "儲存變更" at bounding box center [1241, 416] width 77 height 32
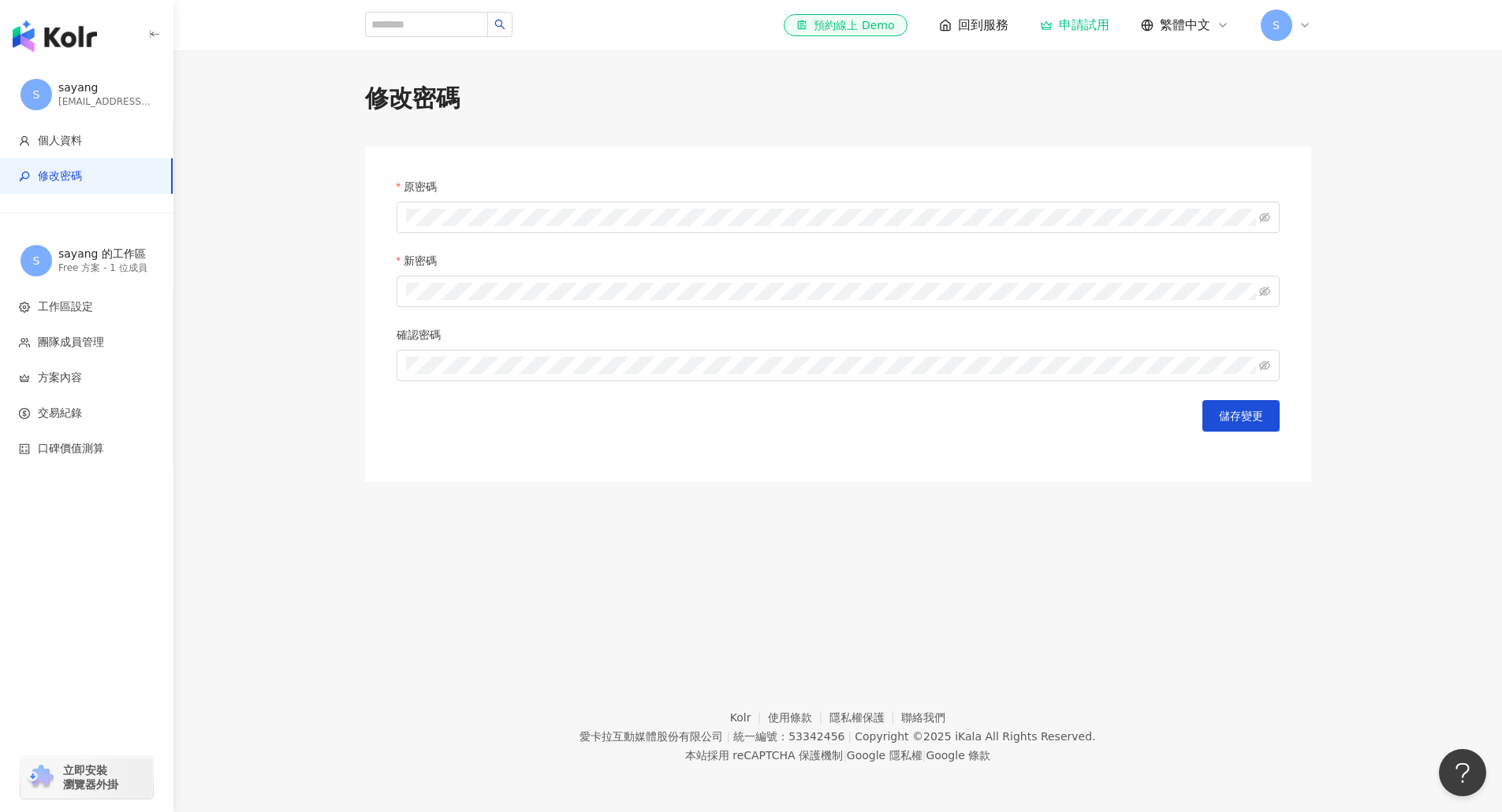
click at [75, 33] on img "button" at bounding box center [55, 37] width 85 height 32
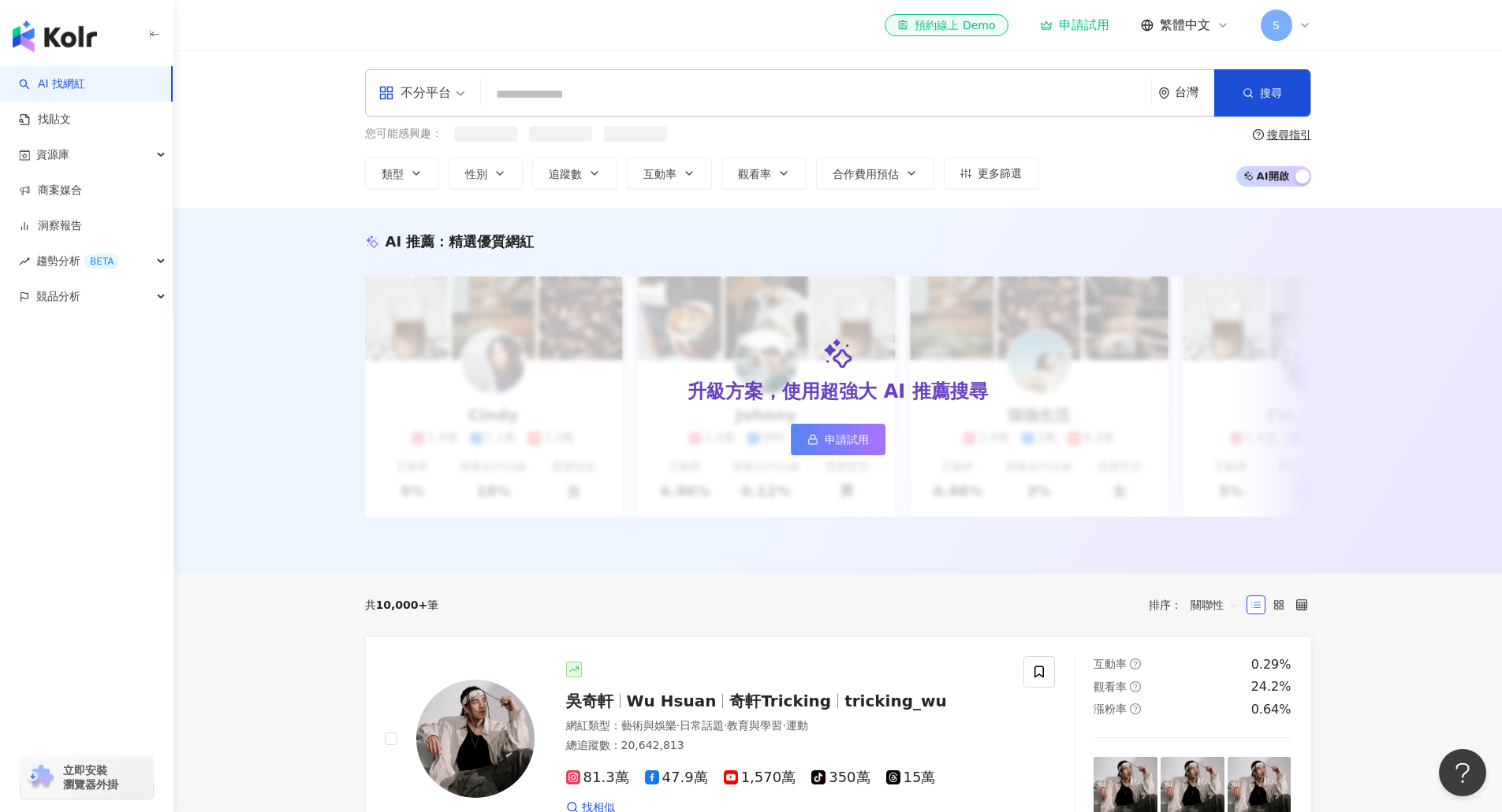
click at [588, 104] on input "search" at bounding box center [816, 95] width 658 height 30
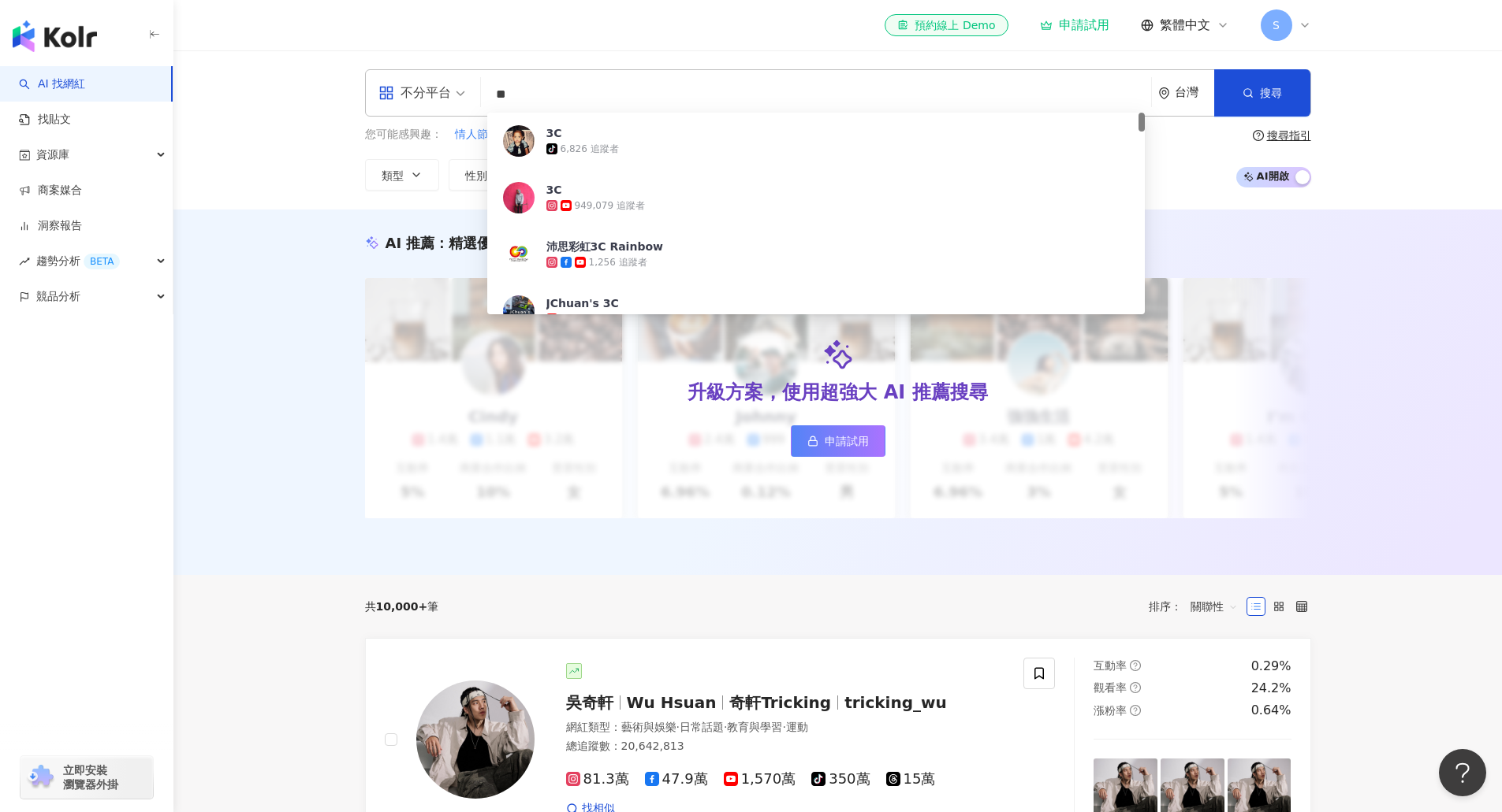
type input "*"
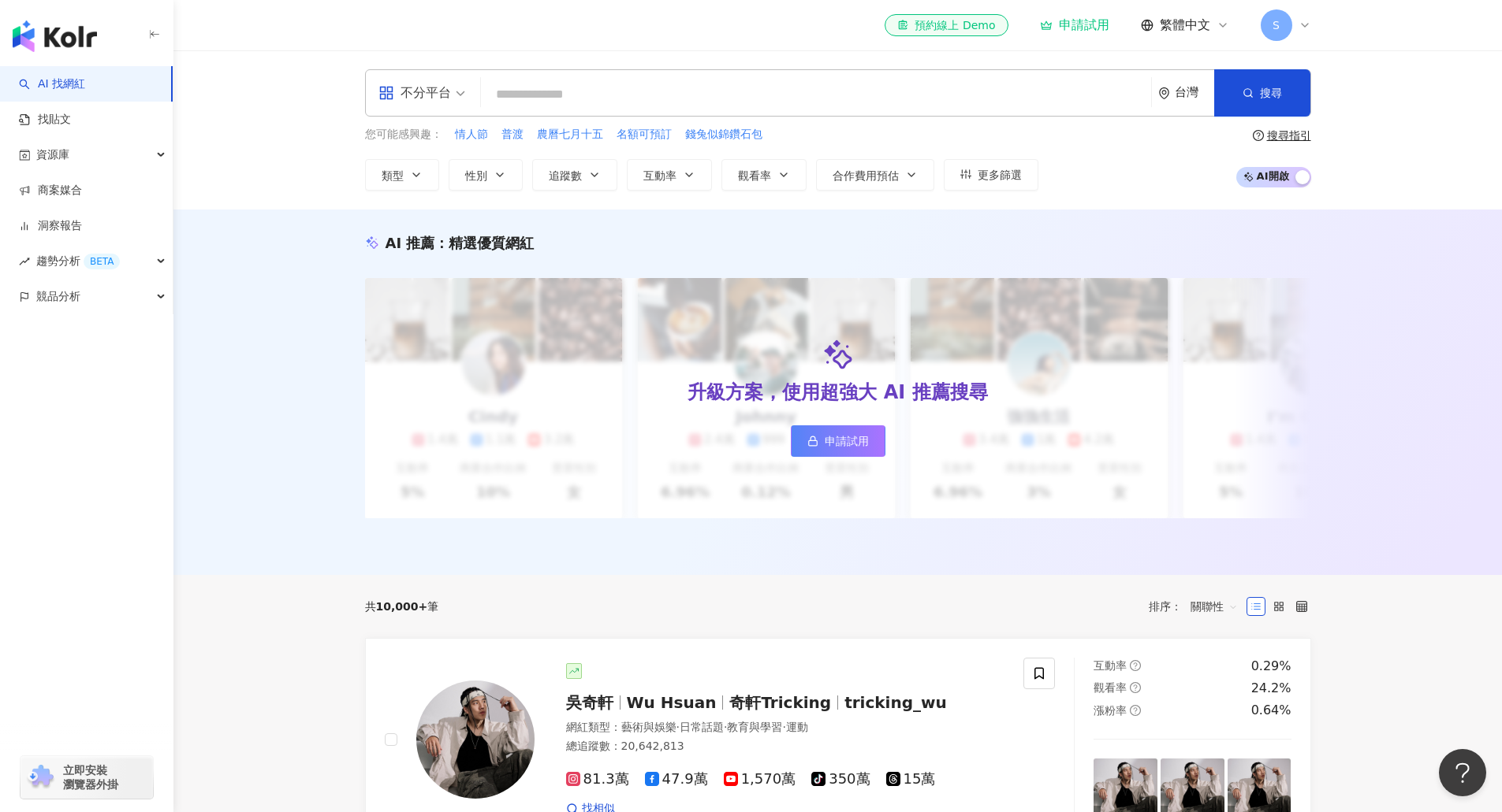
type input "*"
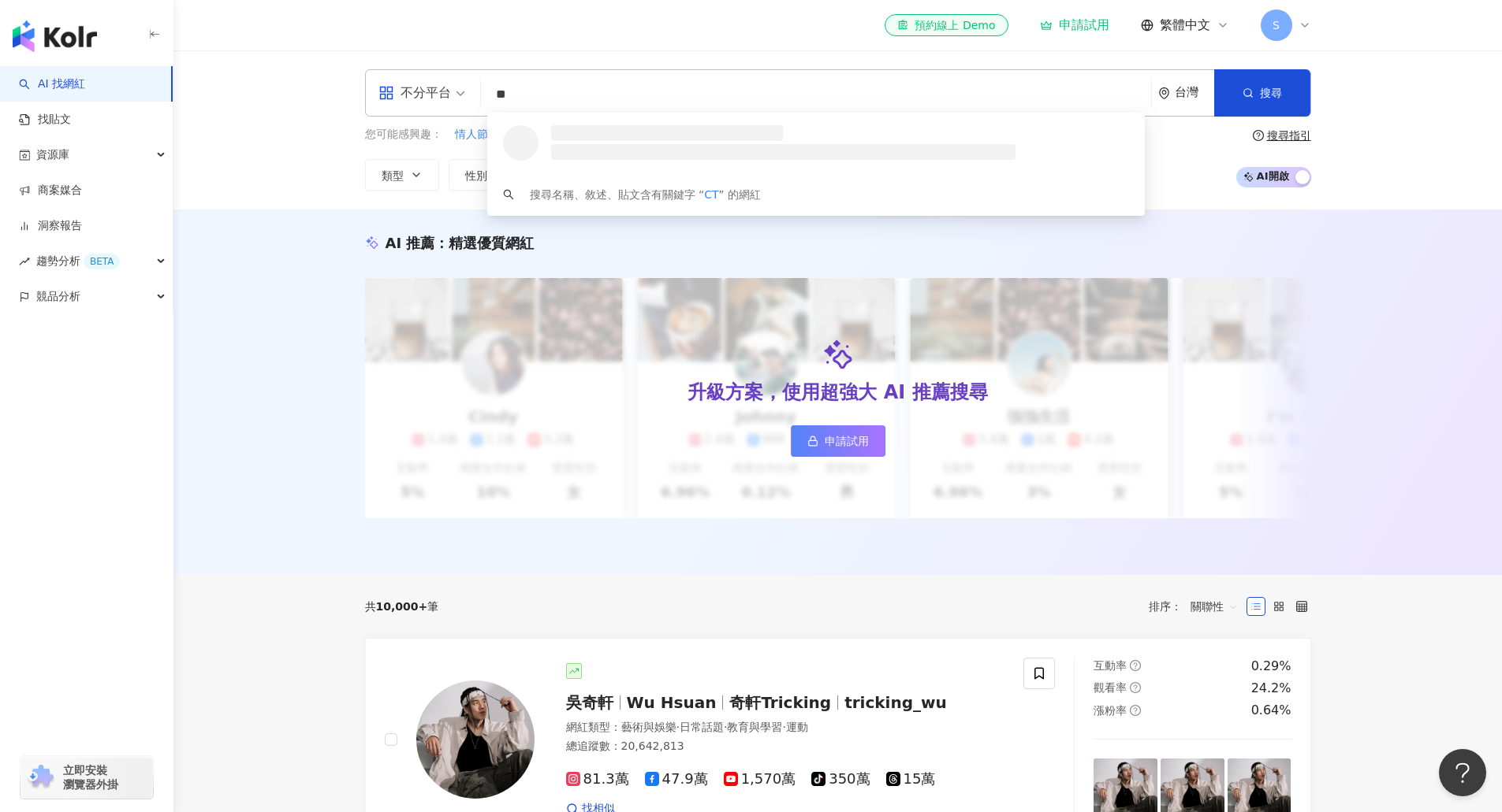
type input "*"
type input "****"
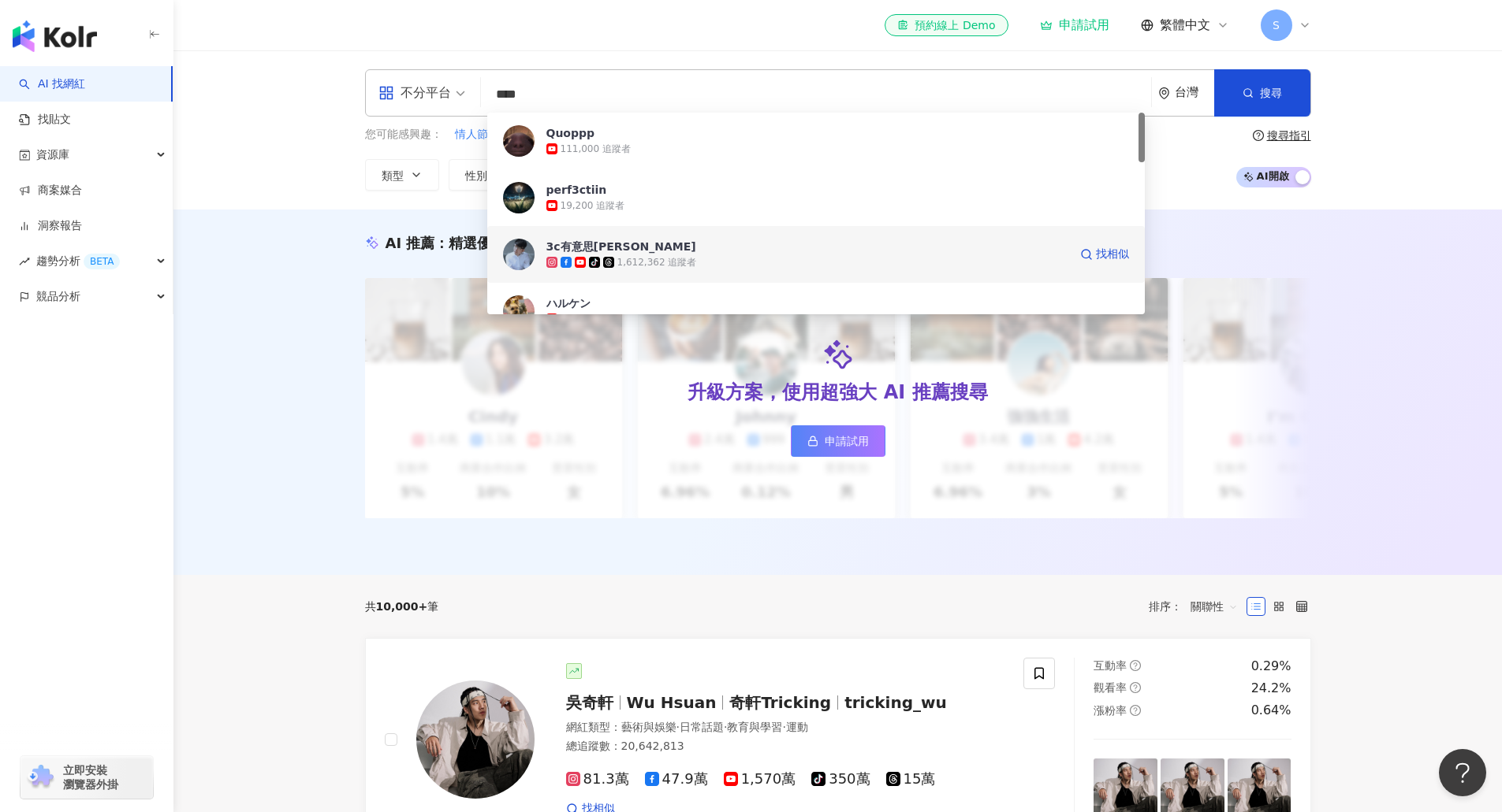
click at [666, 249] on span "3c有意思[PERSON_NAME]哥" at bounding box center [807, 247] width 522 height 16
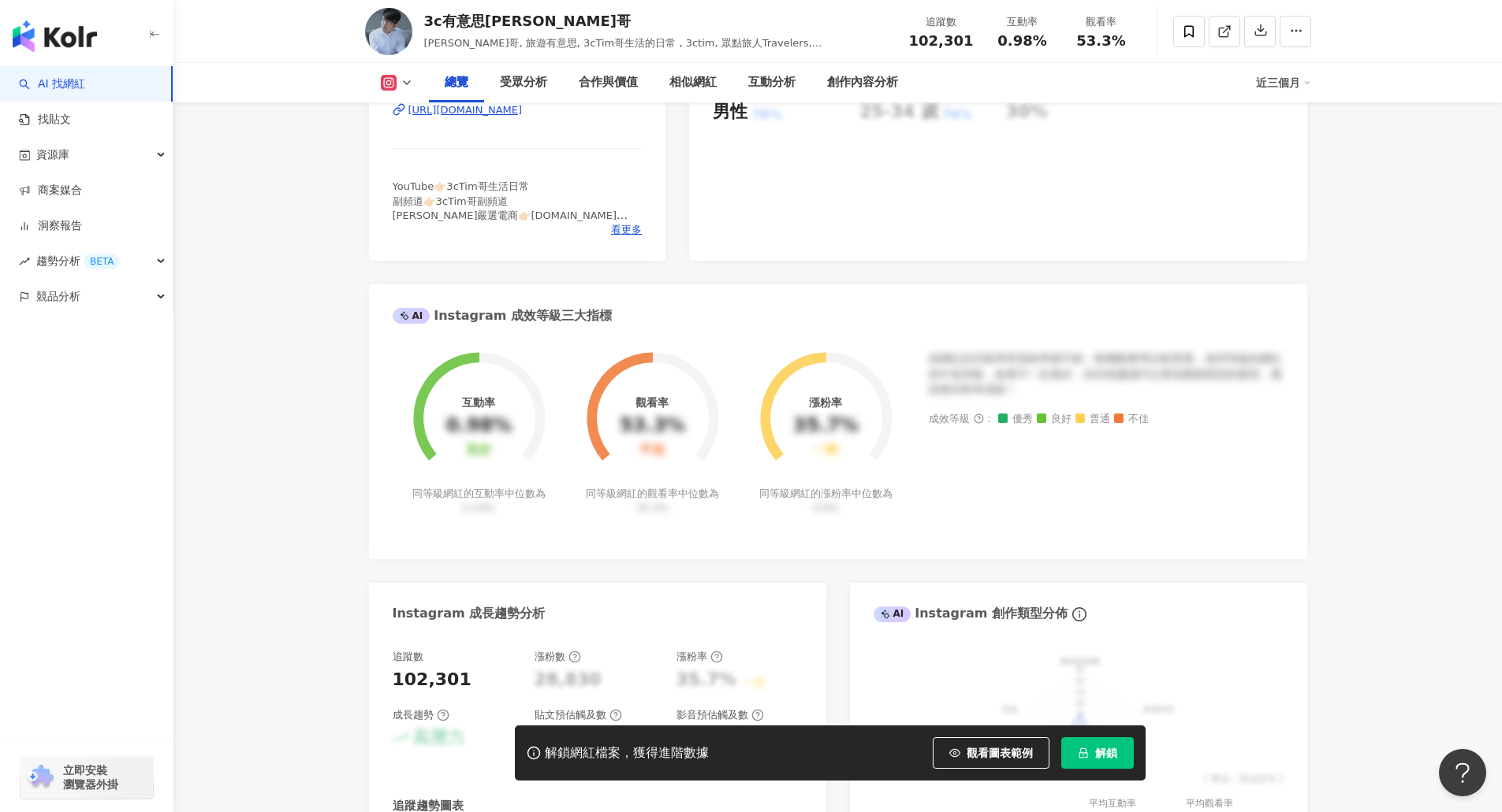
scroll to position [394, 0]
click at [670, 418] on div "53.3%" at bounding box center [652, 426] width 65 height 22
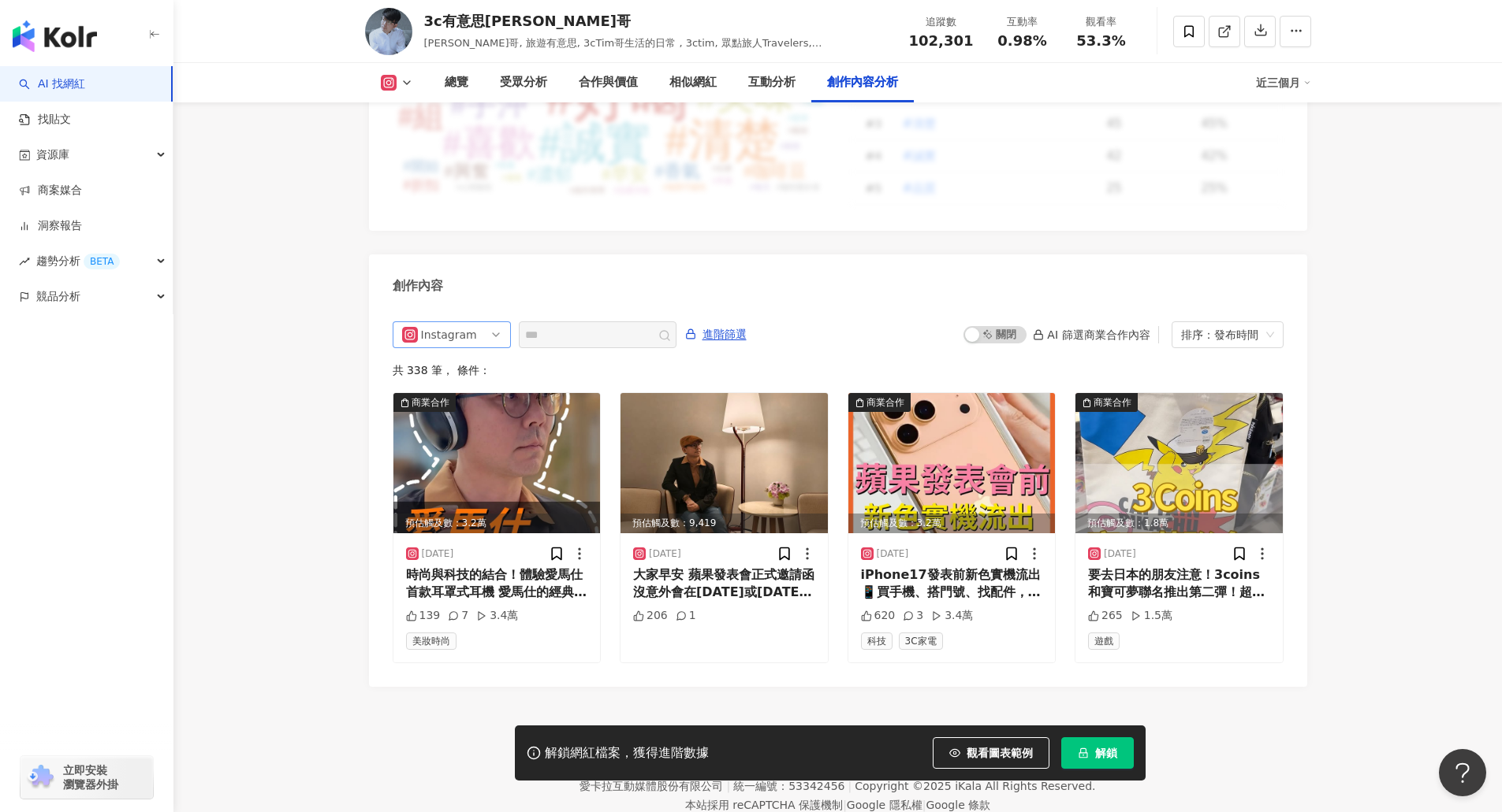
scroll to position [4722, 0]
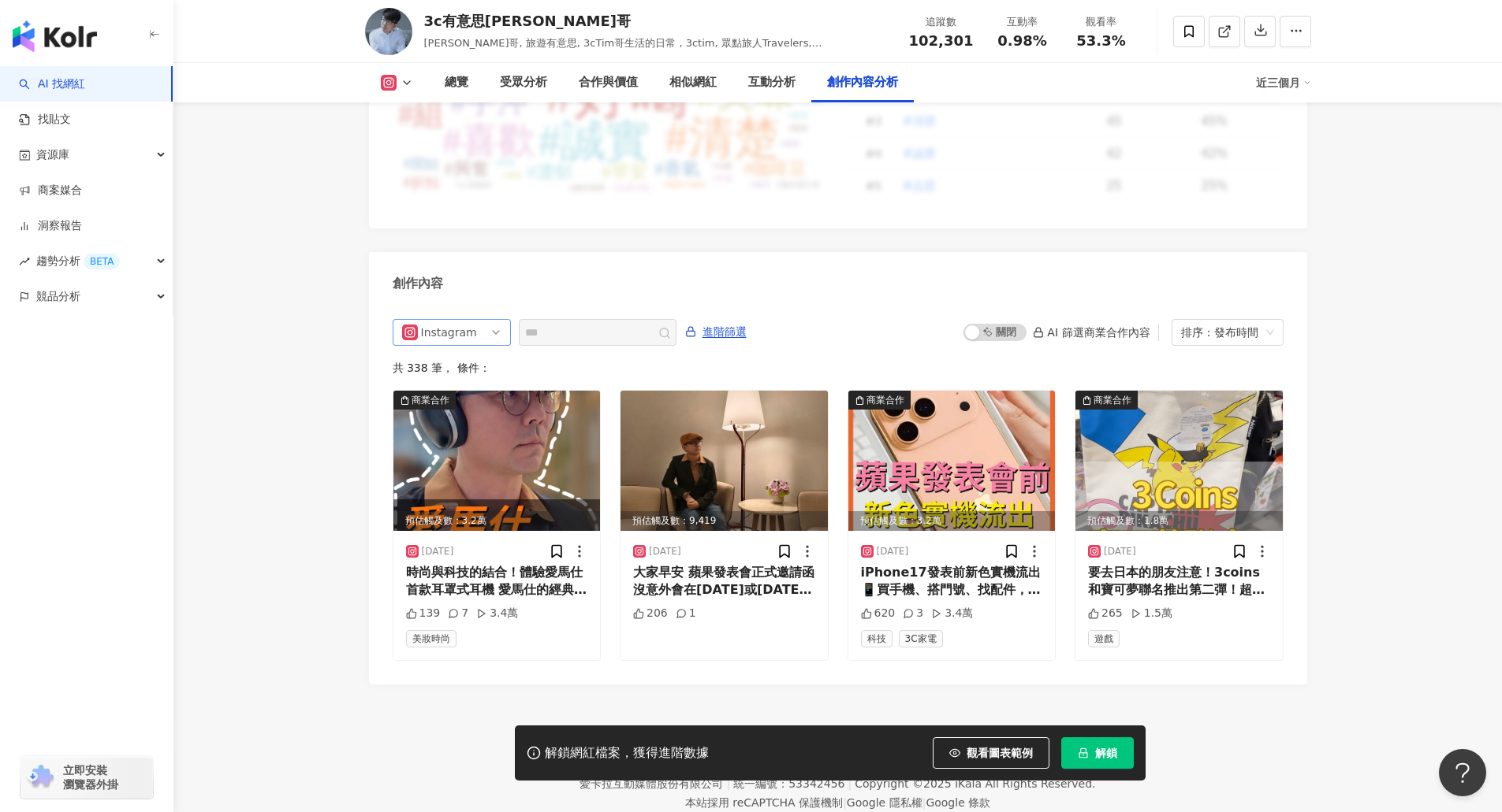
click at [469, 320] on div "Instagram" at bounding box center [446, 332] width 51 height 25
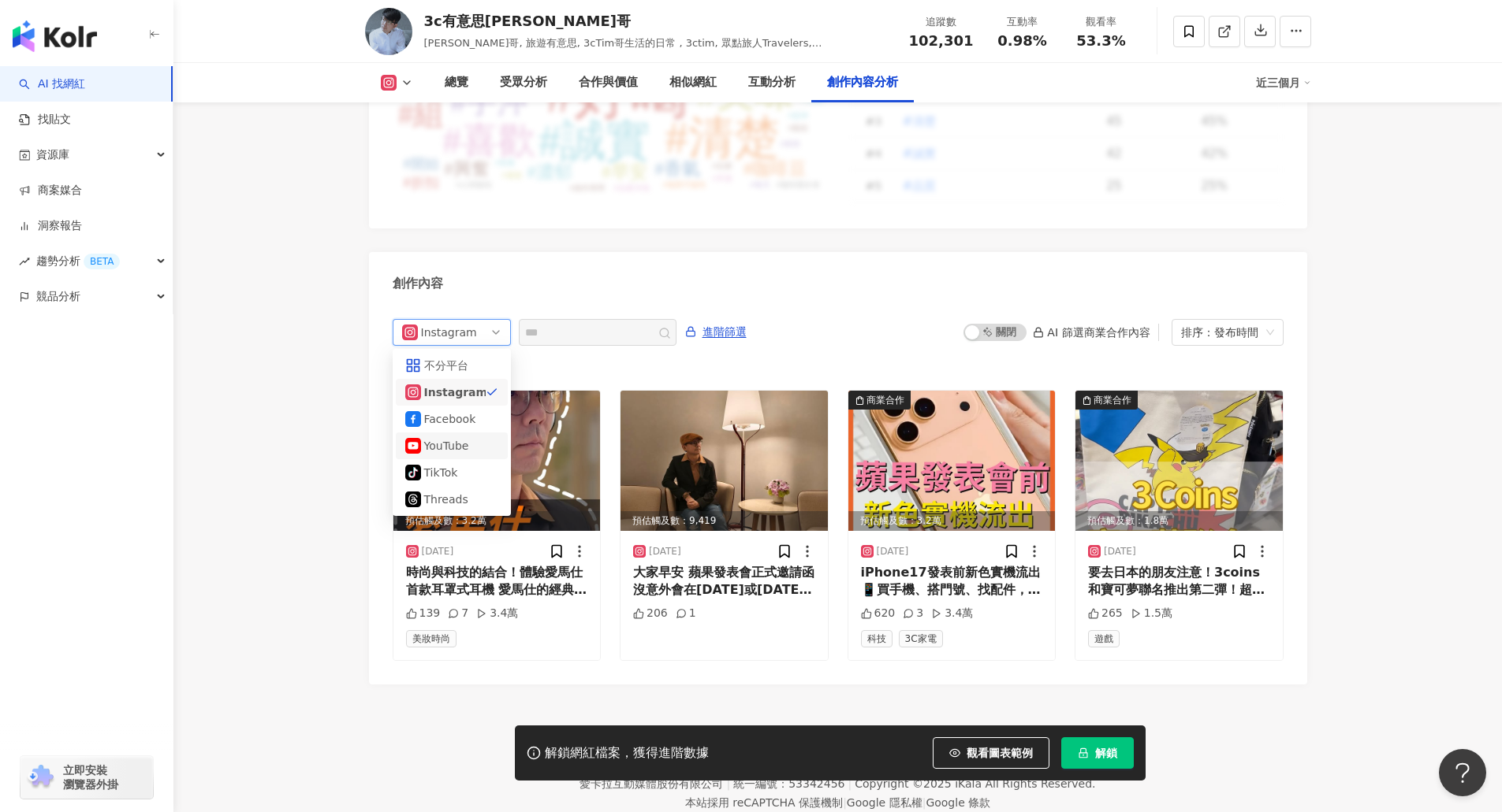
click at [447, 437] on div "YouTube" at bounding box center [450, 446] width 51 height 18
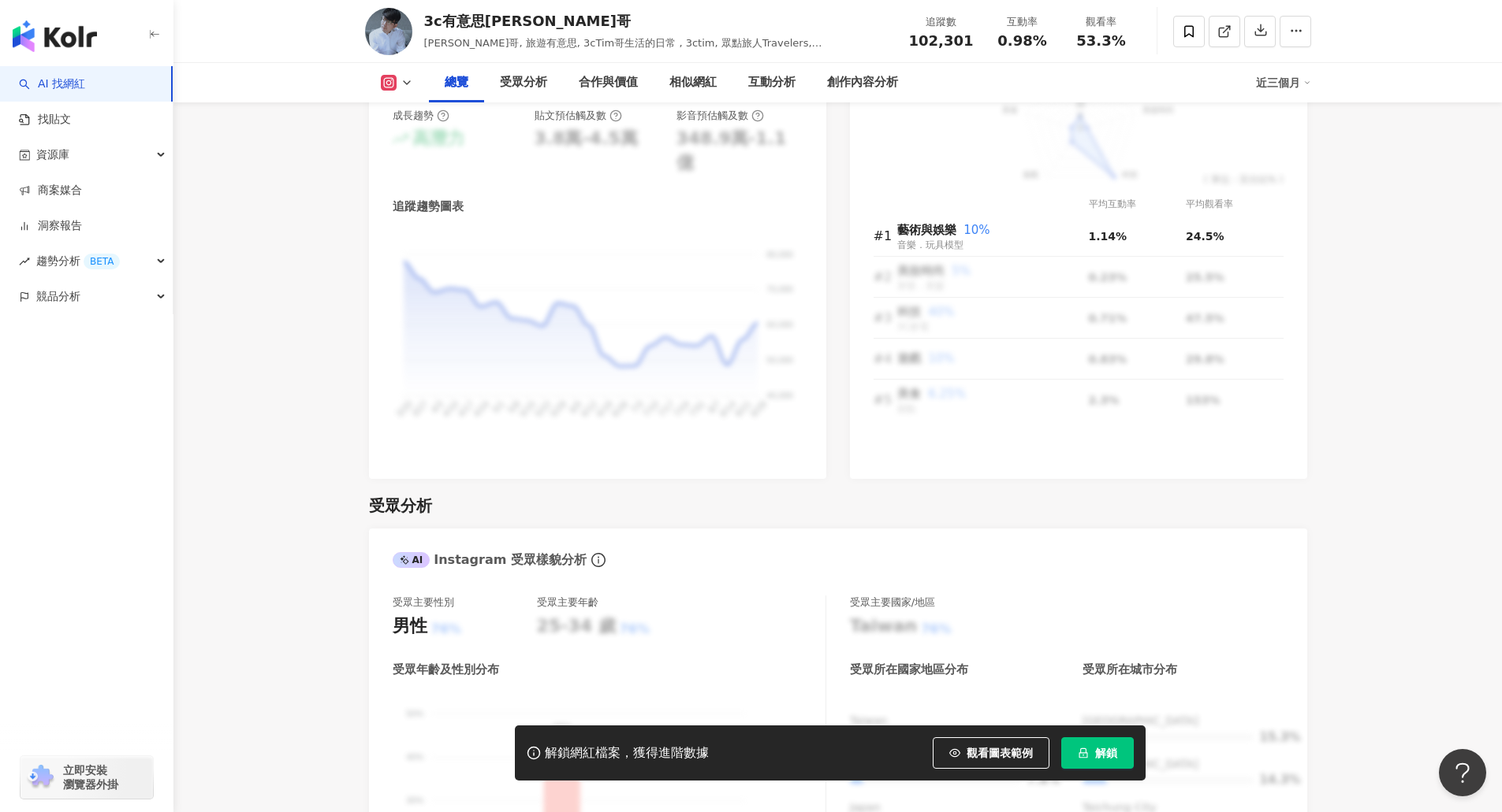
scroll to position [704, 0]
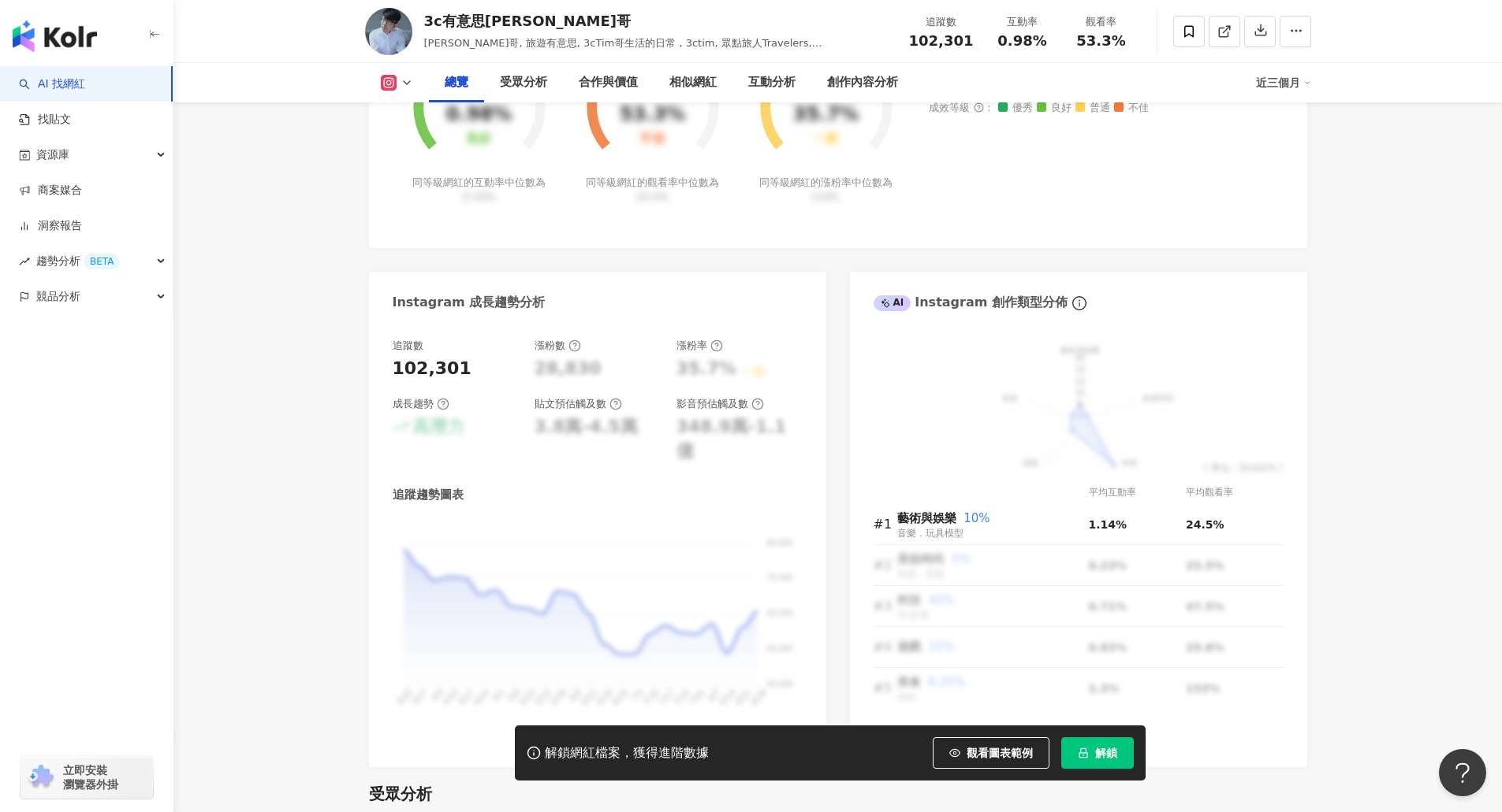
click at [407, 89] on button at bounding box center [397, 83] width 64 height 16
click at [429, 191] on button "YouTube" at bounding box center [422, 185] width 95 height 22
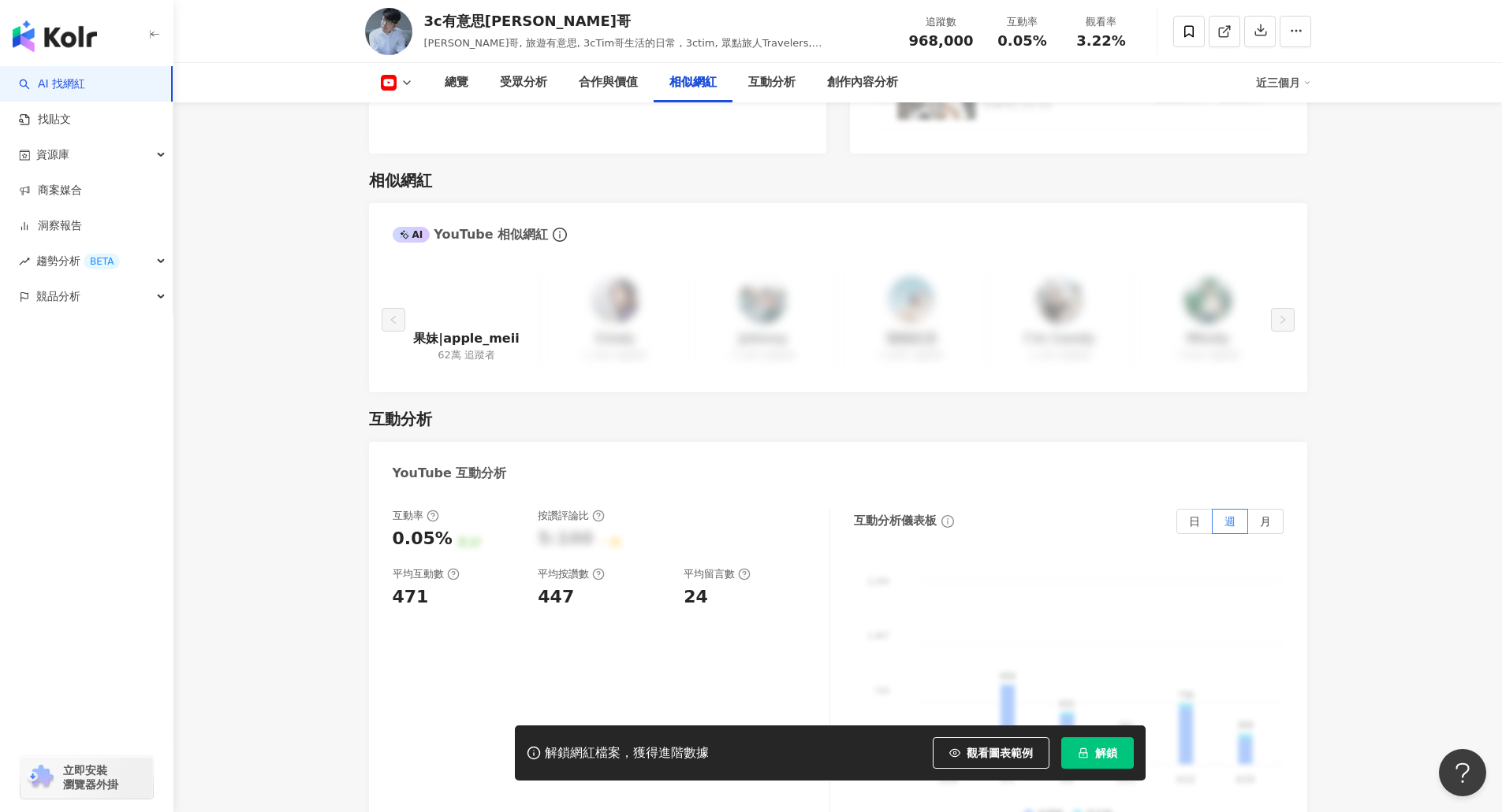
scroll to position [2285, 0]
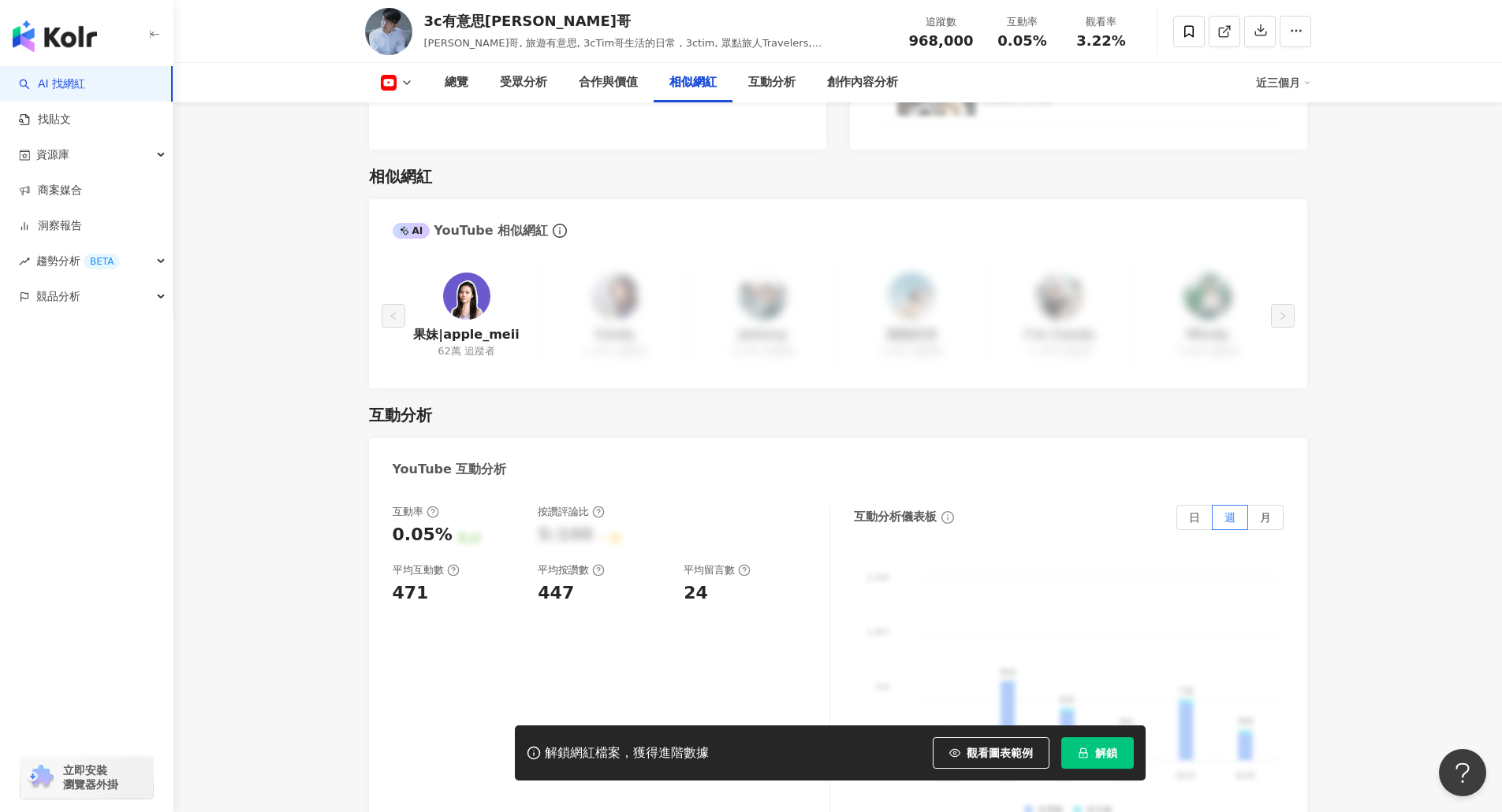
drag, startPoint x: 442, startPoint y: 315, endPoint x: 294, endPoint y: 435, distance: 190.5
click at [294, 435] on main "10.2萬 43.1萬 96.8萬 tiktok-icon 6.7萬 4.5萬 3c有意思[PERSON_NAME]哥 [PERSON_NAME]哥, 旅遊有…" at bounding box center [838, 158] width 1328 height 4783
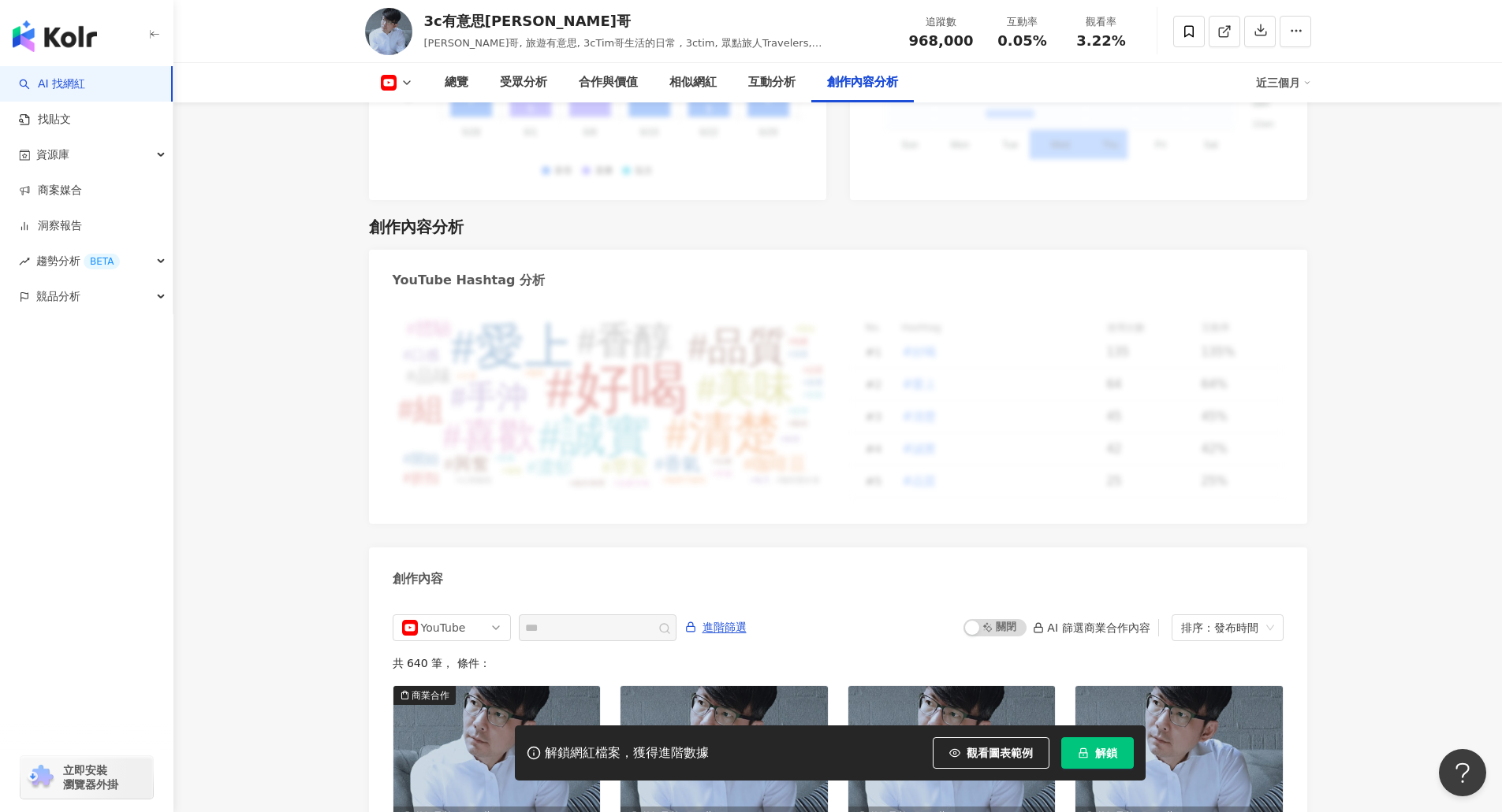
scroll to position [4176, 0]
